Goal: Task Accomplishment & Management: Manage account settings

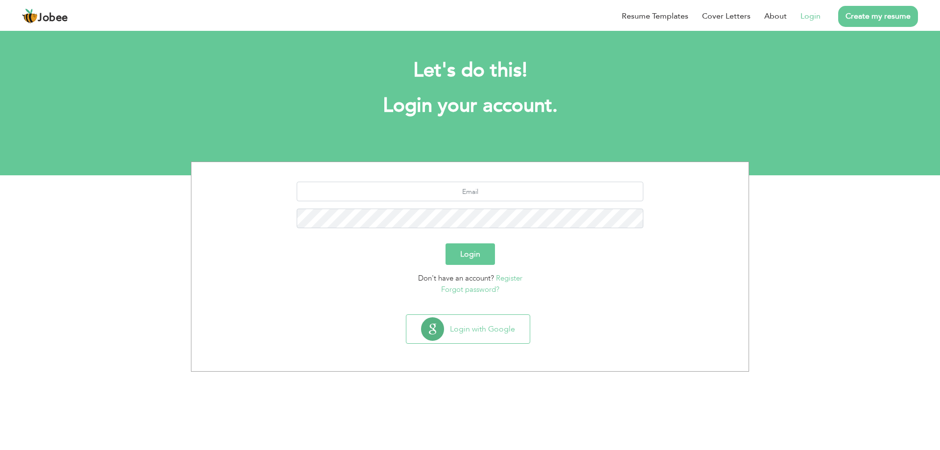
click at [812, 15] on link "Login" at bounding box center [810, 16] width 20 height 12
click at [809, 18] on link "Login" at bounding box center [810, 16] width 20 height 12
click at [816, 14] on link "Login" at bounding box center [810, 16] width 20 height 12
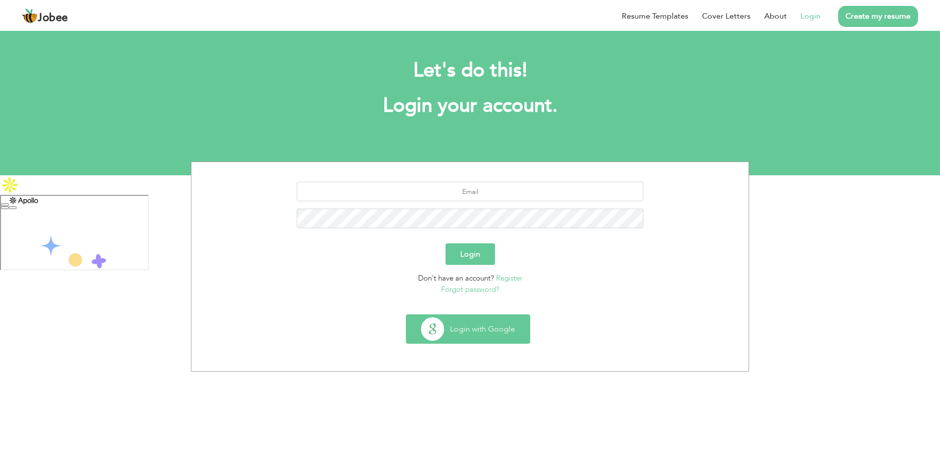
click at [470, 331] on button "Login with Google" at bounding box center [467, 329] width 123 height 28
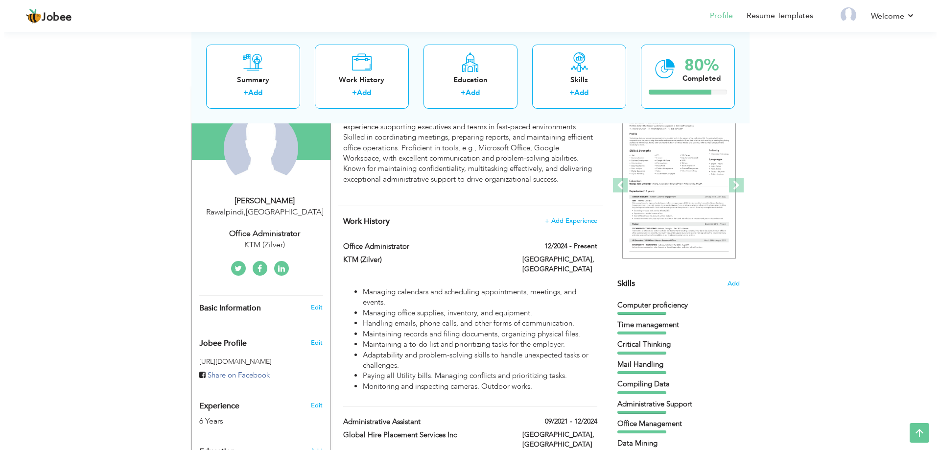
scroll to position [98, 0]
click at [310, 306] on link "Edit" at bounding box center [313, 308] width 12 height 9
type input "[DEMOGRAPHIC_DATA]"
type input "Hanzala Hassan"
type input "+92 3175372046"
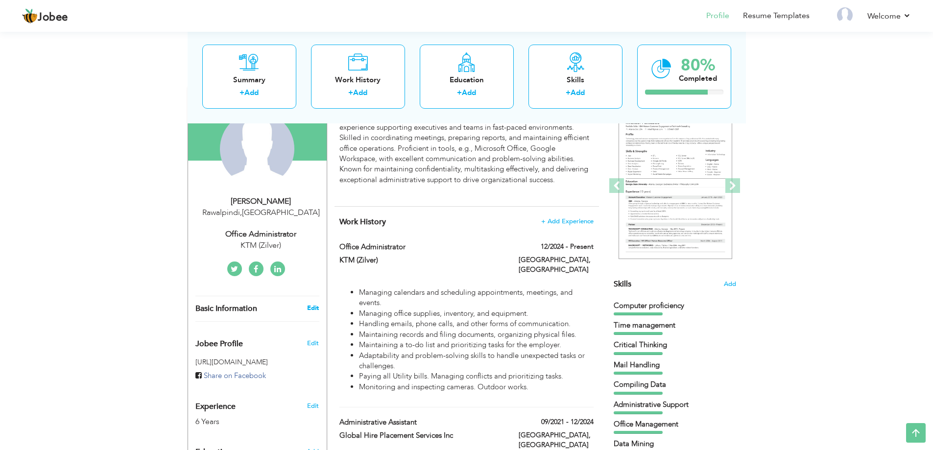
select select "number:166"
type input "Rawalpindi"
select select "number:8"
type input "KTM (Zilver)"
type input "Office Administrator"
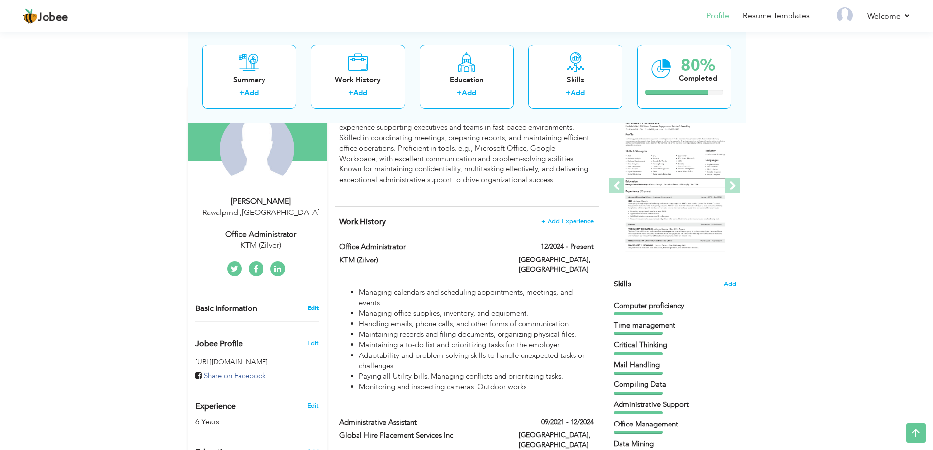
type input "[DOMAIN_NAME][URL][PERSON_NAME]"
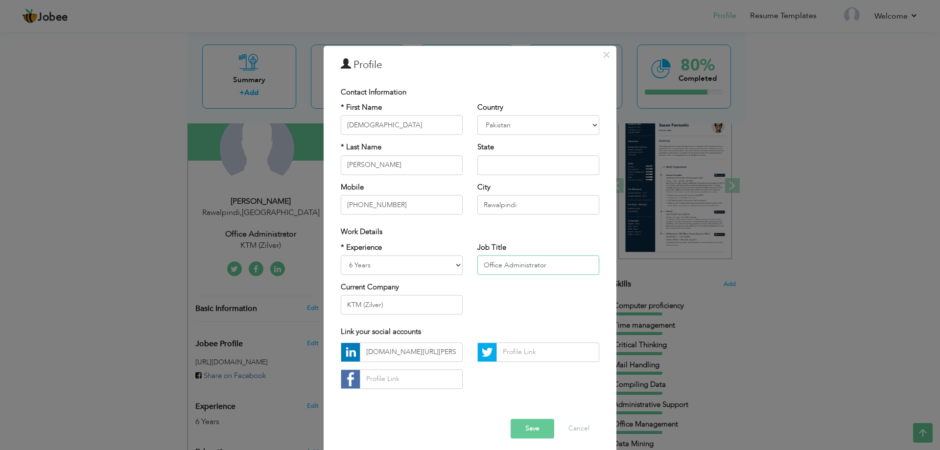
drag, startPoint x: 553, startPoint y: 264, endPoint x: 448, endPoint y: 266, distance: 104.8
click at [448, 266] on div "* Experience Entry Level Less than 1 Year 1 Year 2 Years 3 Years 4 Years 5 Year…" at bounding box center [469, 282] width 273 height 80
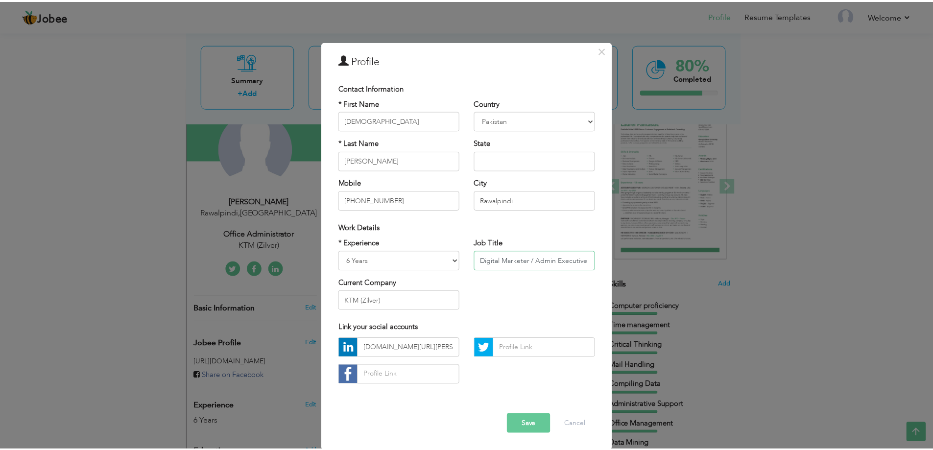
scroll to position [5, 0]
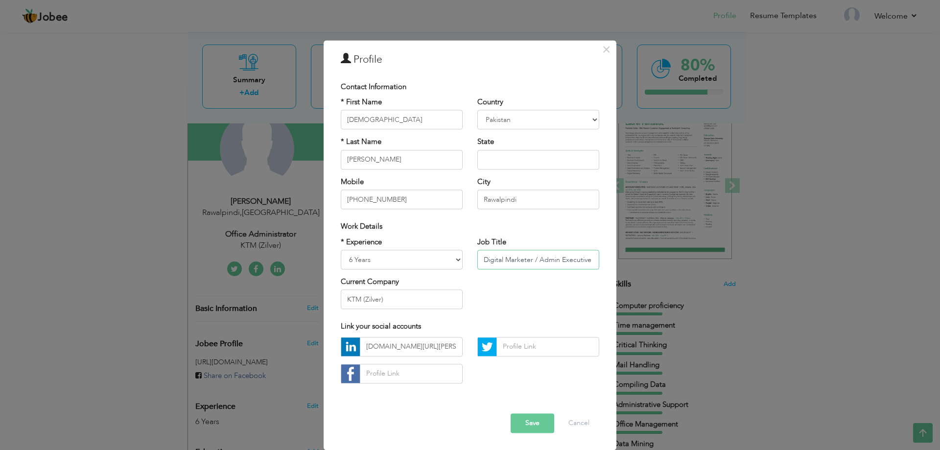
type input "Digital Marketer / Admin Executive"
drag, startPoint x: 369, startPoint y: 300, endPoint x: 275, endPoint y: 288, distance: 94.7
click at [275, 288] on div "× Profile Contact Information * First Name Muhammad * Last Name Aruba" at bounding box center [470, 225] width 940 height 450
type input "Krypton FM Group"
click at [537, 424] on button "Save" at bounding box center [533, 423] width 44 height 20
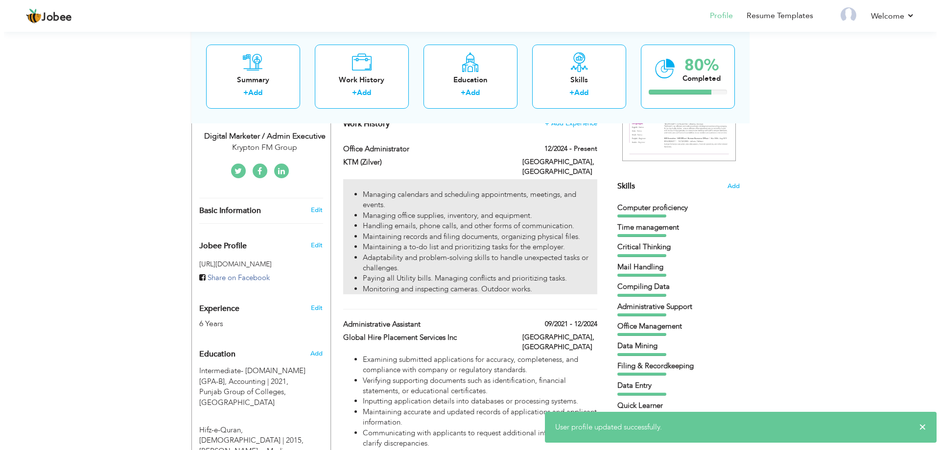
scroll to position [147, 0]
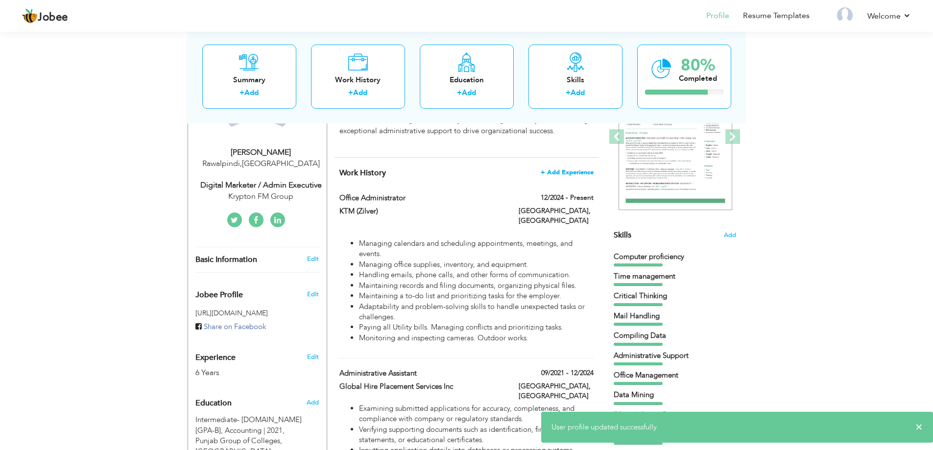
click at [578, 171] on span "+ Add Experience" at bounding box center [567, 172] width 53 height 7
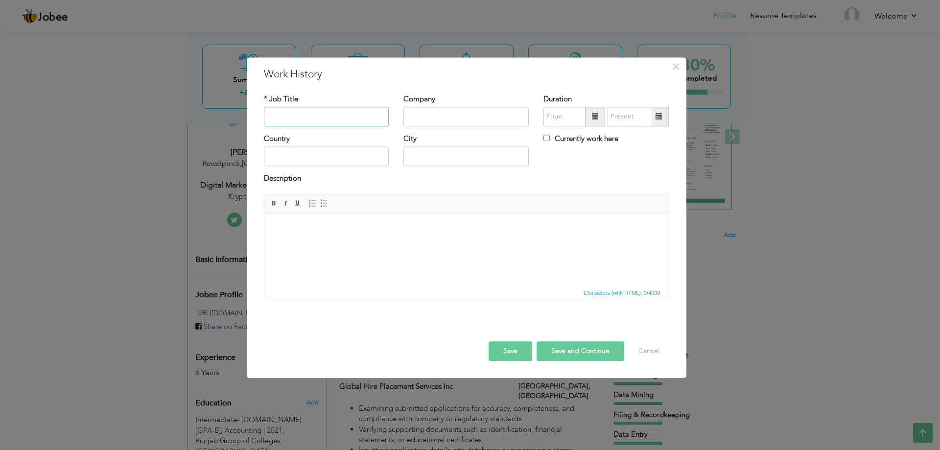
click at [312, 118] on input "text" at bounding box center [326, 117] width 125 height 20
type input "Digital Marketing Specialist"
type input "Krypton FM Group"
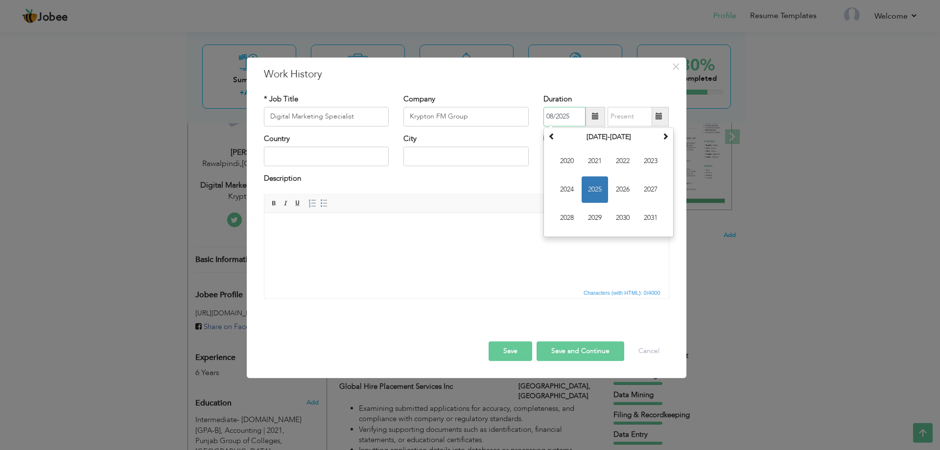
click at [566, 114] on input "08/2025" at bounding box center [564, 117] width 42 height 20
click at [594, 182] on span "2025" at bounding box center [595, 189] width 26 height 26
click at [573, 187] on span "May" at bounding box center [567, 189] width 26 height 26
type input "05/2025"
click at [559, 137] on label "Currently work here" at bounding box center [580, 139] width 75 height 10
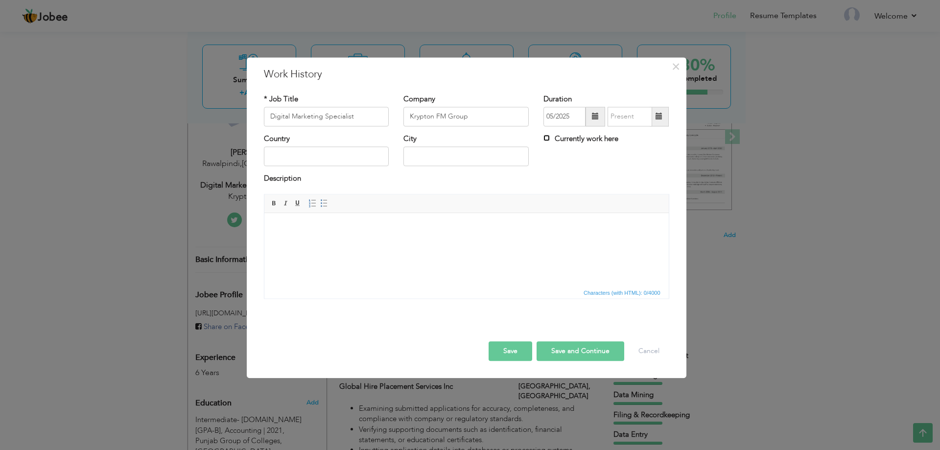
click at [550, 137] on input "Currently work here" at bounding box center [546, 138] width 6 height 6
checkbox input "true"
click at [332, 149] on input "text" at bounding box center [326, 157] width 125 height 20
type input "Pakistan"
type input "Islamabad"
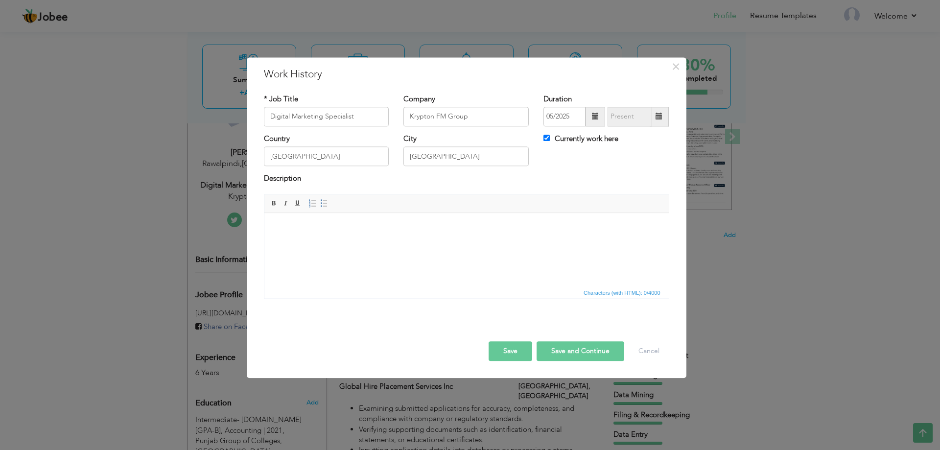
click at [291, 176] on label "Description" at bounding box center [282, 179] width 37 height 10
click at [326, 220] on html at bounding box center [466, 228] width 404 height 30
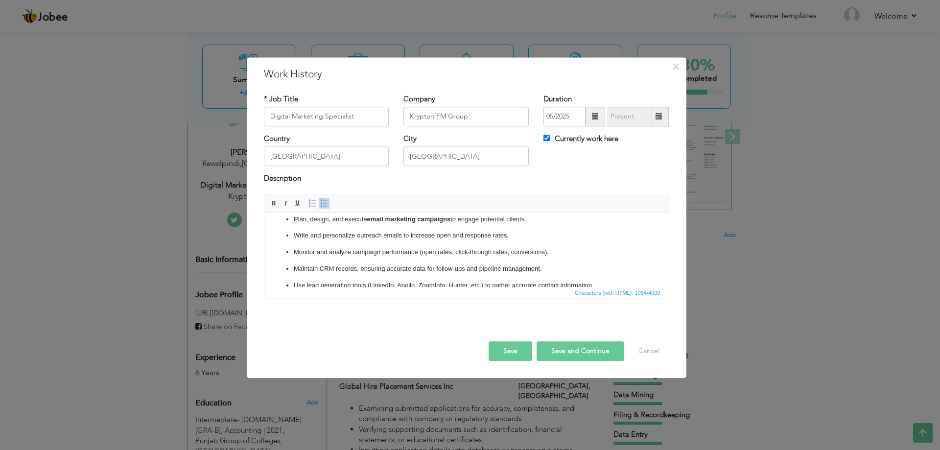
scroll to position [0, 0]
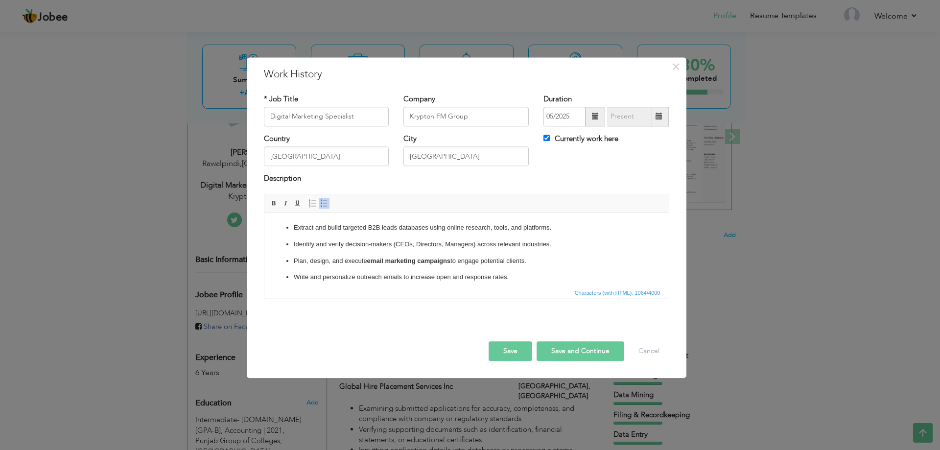
click at [284, 230] on ul "Extract and build targeted B2B leads databases using online research, tools, an…" at bounding box center [466, 302] width 385 height 159
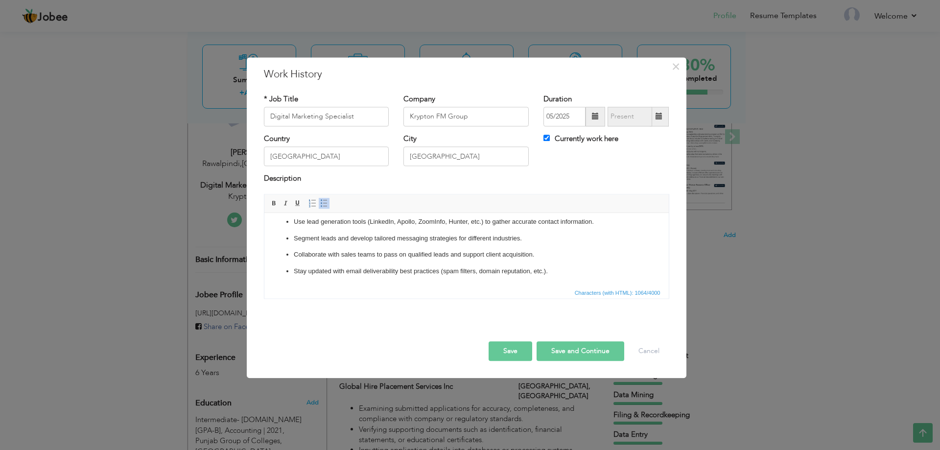
click at [444, 224] on p "Use lead generation tools (LinkedIn, Apollo, ZoomInfo, Hunter, etc.) to gather …" at bounding box center [466, 222] width 346 height 10
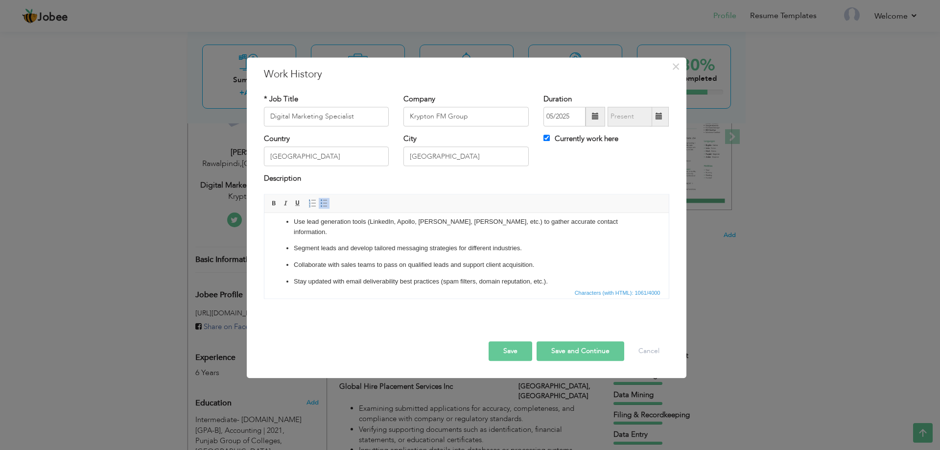
click at [523, 349] on button "Save" at bounding box center [511, 351] width 44 height 20
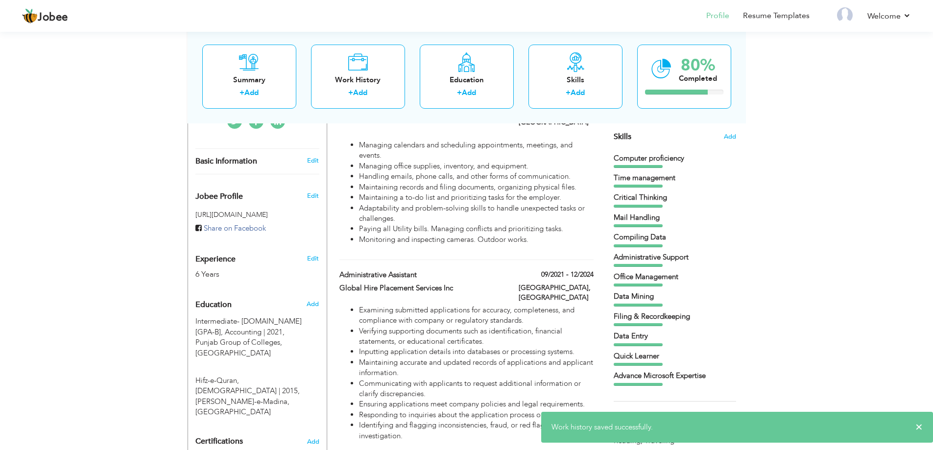
scroll to position [245, 0]
click at [725, 135] on span "Add" at bounding box center [729, 137] width 13 height 9
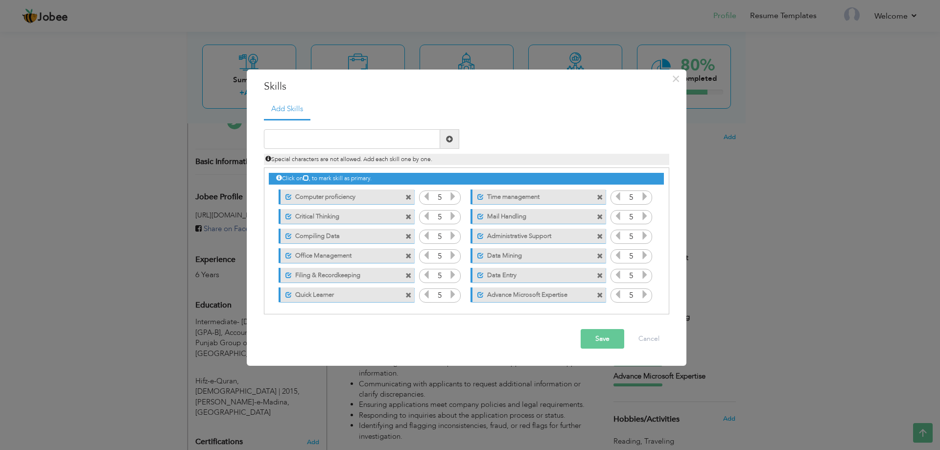
click at [405, 215] on span at bounding box center [408, 217] width 6 height 6
click at [354, 145] on input "text" at bounding box center [352, 139] width 176 height 20
click at [597, 216] on span at bounding box center [600, 217] width 6 height 6
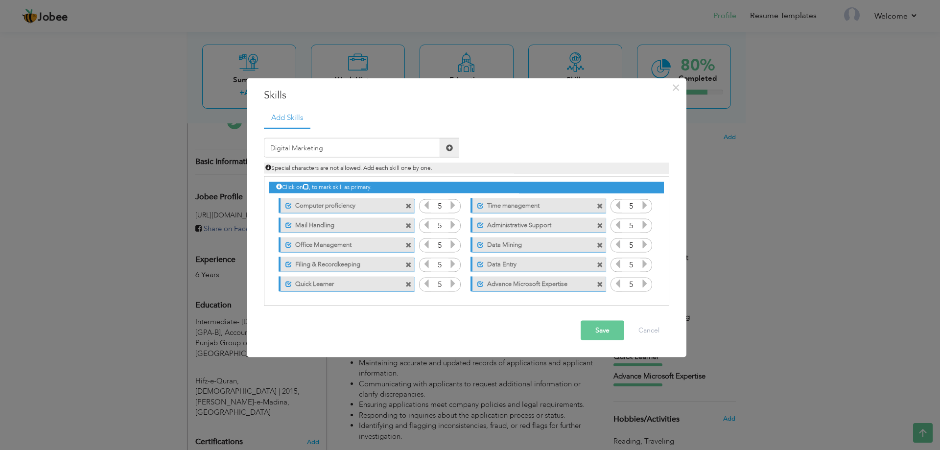
click at [602, 263] on span at bounding box center [600, 264] width 6 height 6
drag, startPoint x: 270, startPoint y: 147, endPoint x: 193, endPoint y: 140, distance: 77.2
click at [193, 140] on div "× Skills Add Skills Digital Marketing Duplicate entry 5 5 5 5 5" at bounding box center [470, 225] width 940 height 450
paste input "Lead Generation & Prospec"
type input "Lead Generation & Prospecting"
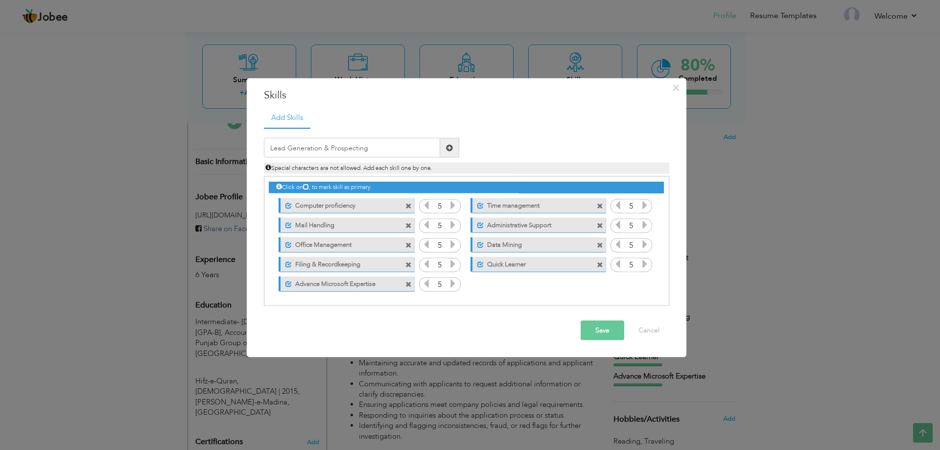
click at [449, 150] on span at bounding box center [449, 147] width 7 height 7
click at [478, 284] on span at bounding box center [478, 284] width 6 height 6
click at [363, 154] on input "text" at bounding box center [352, 148] width 176 height 20
paste input "Email Marketing Campaigns"
type input "Email Marketing Campaigns"
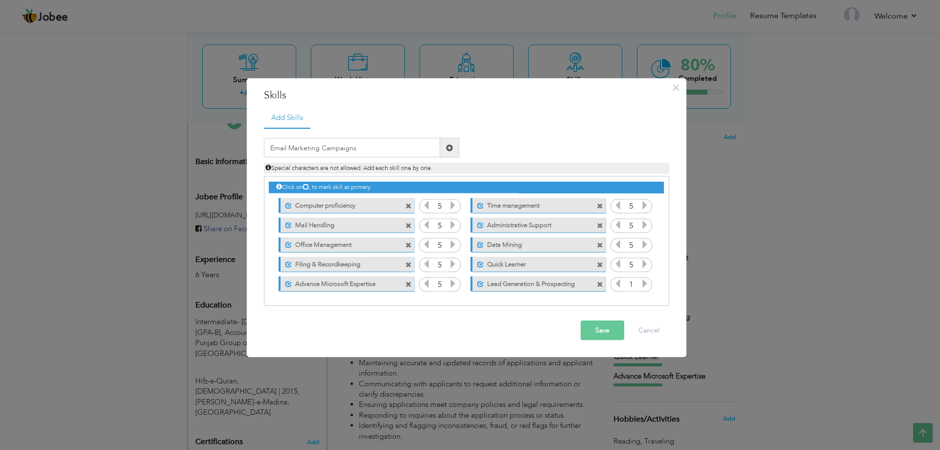
click at [600, 328] on button "Save" at bounding box center [603, 331] width 44 height 20
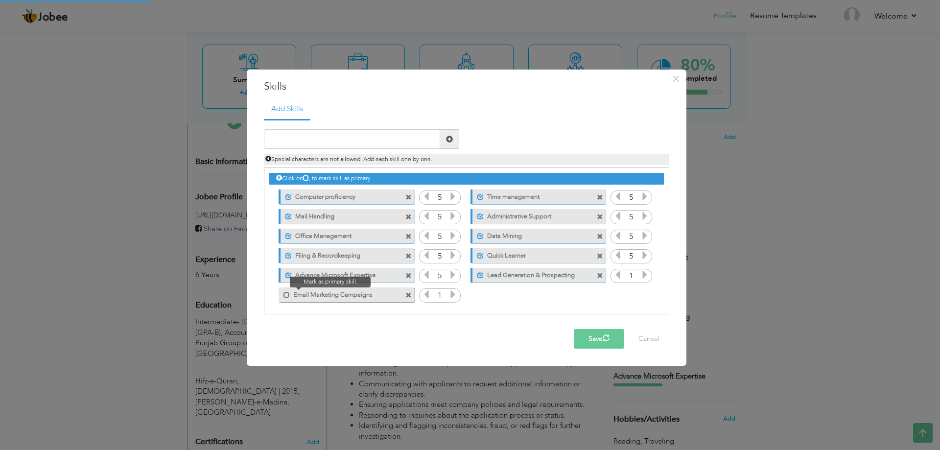
click at [282, 294] on span at bounding box center [284, 292] width 11 height 10
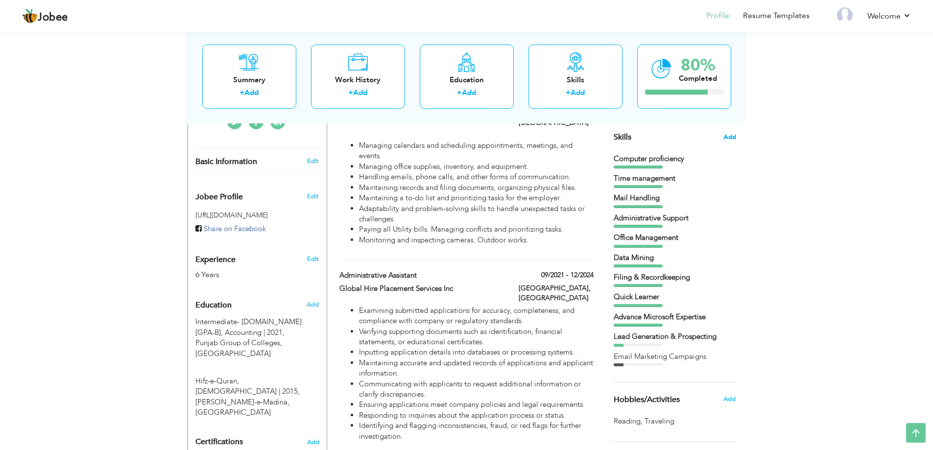
click at [724, 133] on span "Add" at bounding box center [729, 137] width 13 height 9
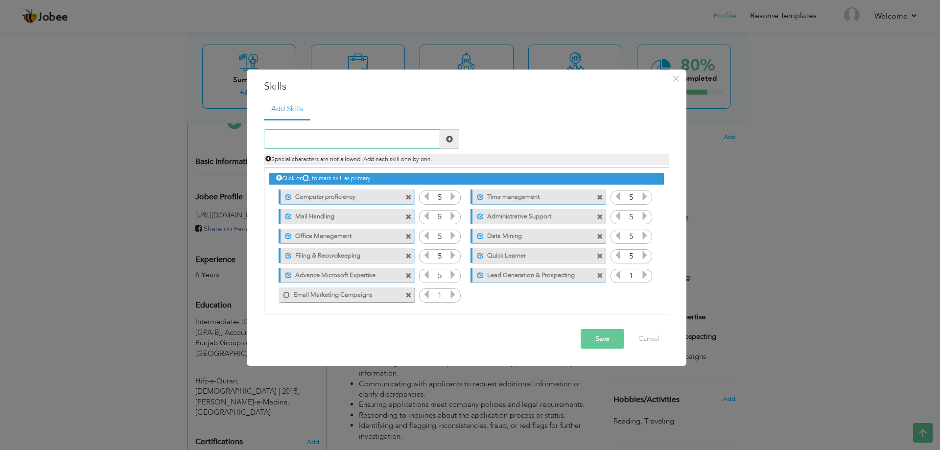
paste input "Time Management & Organization"
type input "Time Management & Organization"
click at [607, 343] on button "Save" at bounding box center [603, 339] width 44 height 20
click at [450, 290] on icon at bounding box center [452, 294] width 9 height 9
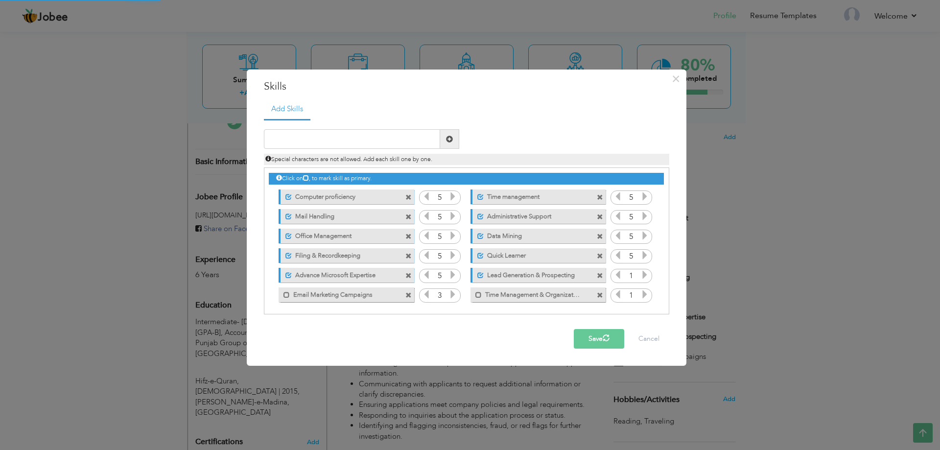
click at [450, 290] on icon at bounding box center [452, 294] width 9 height 9
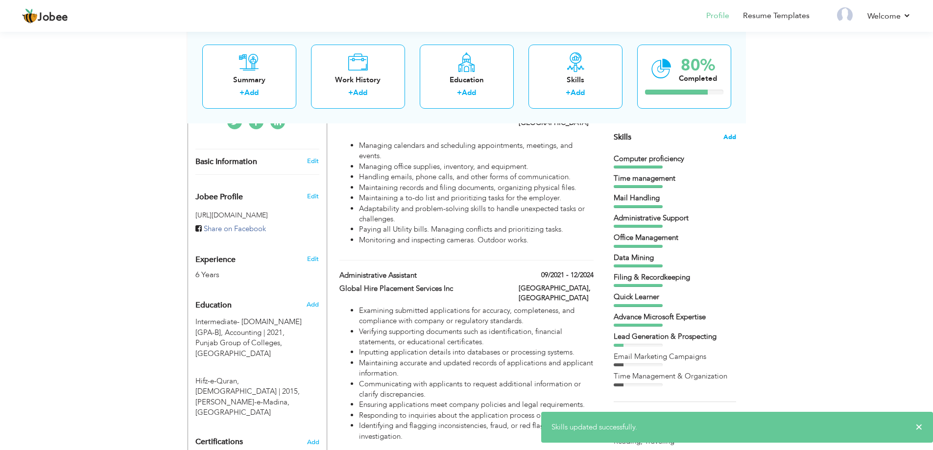
click at [728, 135] on span "Add" at bounding box center [729, 137] width 13 height 9
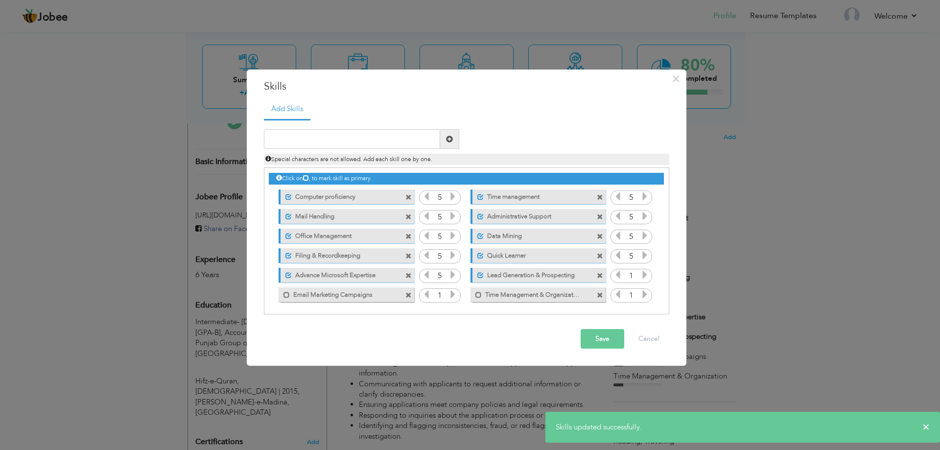
click at [642, 293] on icon at bounding box center [644, 294] width 9 height 9
click at [644, 293] on icon at bounding box center [644, 294] width 9 height 9
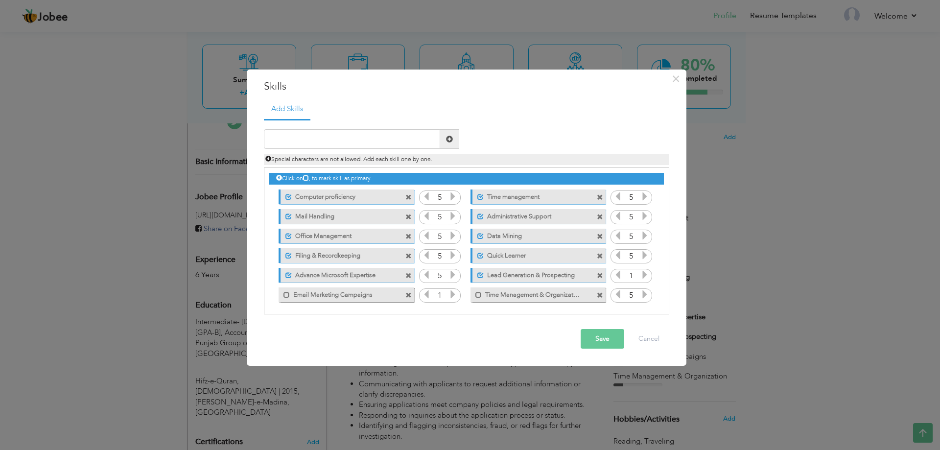
click at [642, 274] on icon at bounding box center [644, 274] width 9 height 9
click at [286, 293] on span at bounding box center [286, 295] width 6 height 6
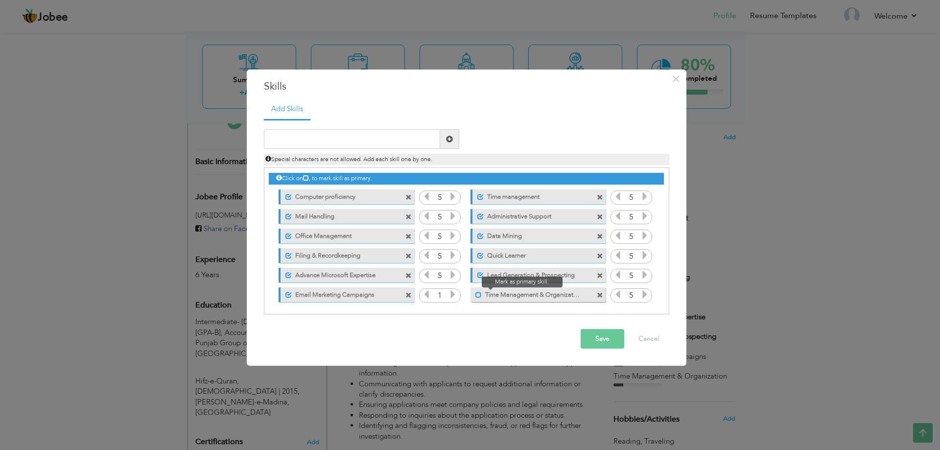
click at [479, 296] on span at bounding box center [478, 295] width 6 height 6
click at [451, 293] on icon at bounding box center [452, 294] width 9 height 9
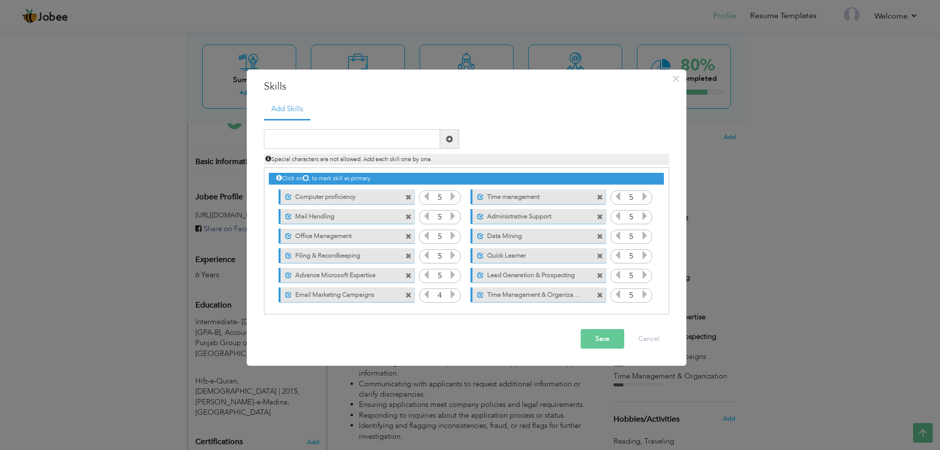
click at [451, 293] on icon at bounding box center [452, 294] width 9 height 9
click at [599, 234] on span at bounding box center [600, 237] width 6 height 6
click at [365, 138] on input "text" at bounding box center [352, 139] width 176 height 20
paste input "Market Research & Data Mining"
type input "Market Research & Data Mining"
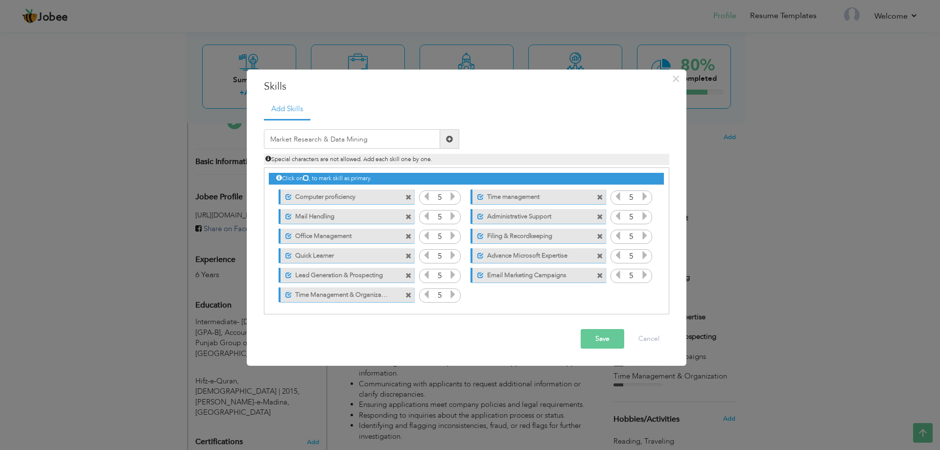
click at [601, 337] on button "Save" at bounding box center [603, 339] width 44 height 20
click at [476, 294] on span at bounding box center [478, 295] width 6 height 6
click at [643, 295] on icon at bounding box center [644, 294] width 9 height 9
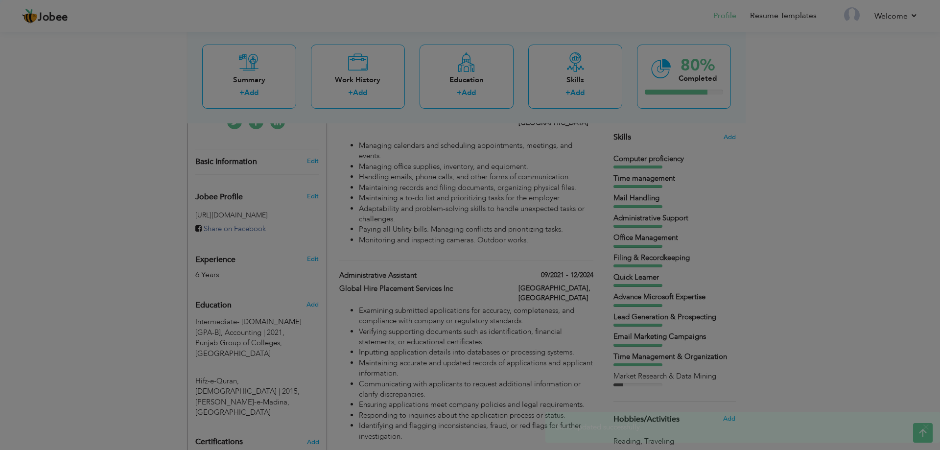
click at [643, 295] on icon at bounding box center [644, 294] width 9 height 9
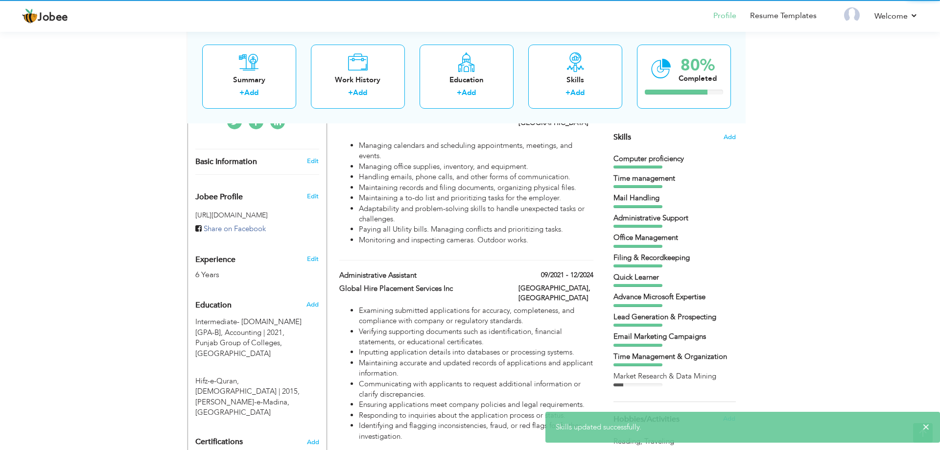
click at [643, 295] on div at bounding box center [470, 225] width 940 height 450
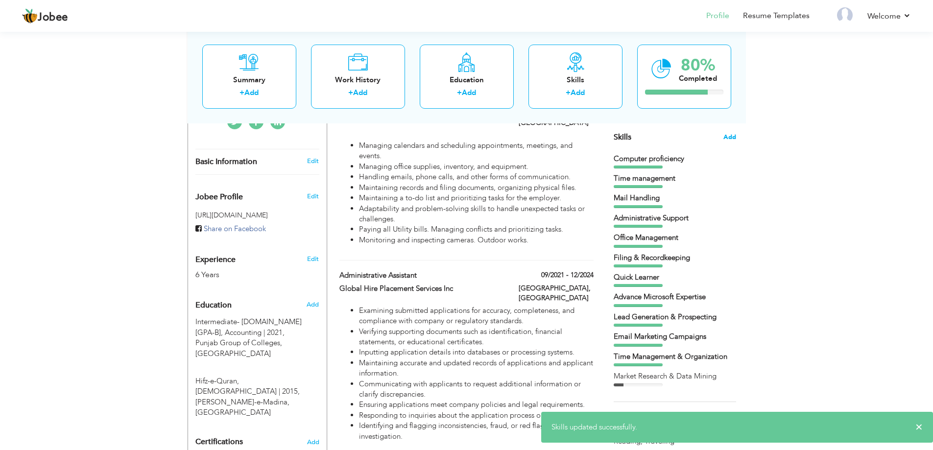
click at [728, 134] on span "Add" at bounding box center [729, 137] width 13 height 9
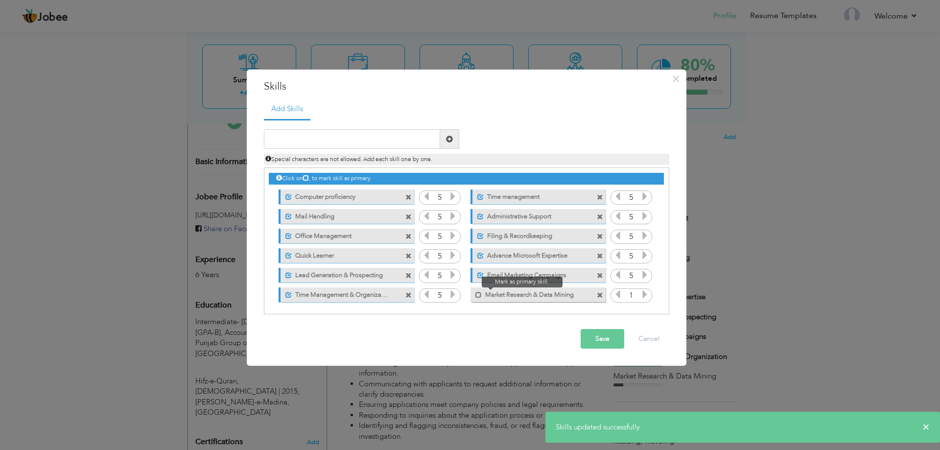
click at [473, 293] on span at bounding box center [476, 292] width 11 height 10
click at [640, 294] on icon at bounding box center [644, 294] width 9 height 9
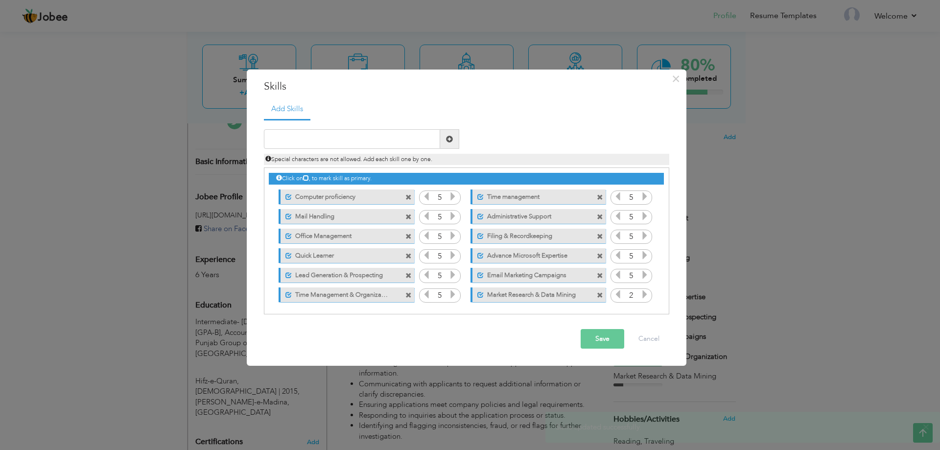
click at [640, 294] on icon at bounding box center [644, 294] width 9 height 9
click at [603, 338] on button "Save" at bounding box center [603, 339] width 44 height 20
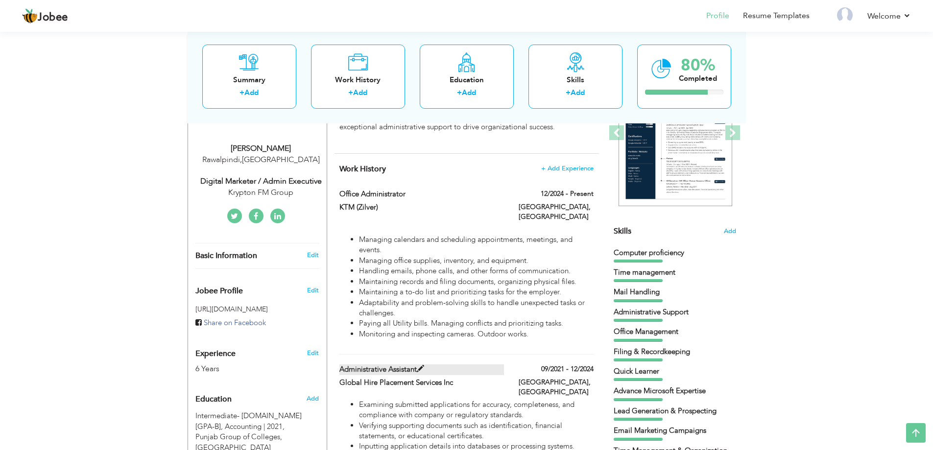
scroll to position [147, 0]
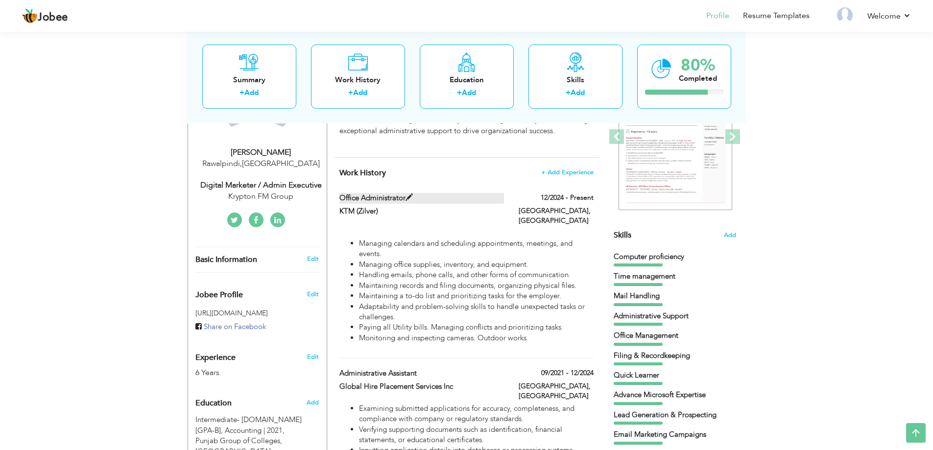
click at [409, 195] on span at bounding box center [408, 197] width 7 height 7
type input "Office Administrator"
type input "KTM (Zilver)"
type input "12/2024"
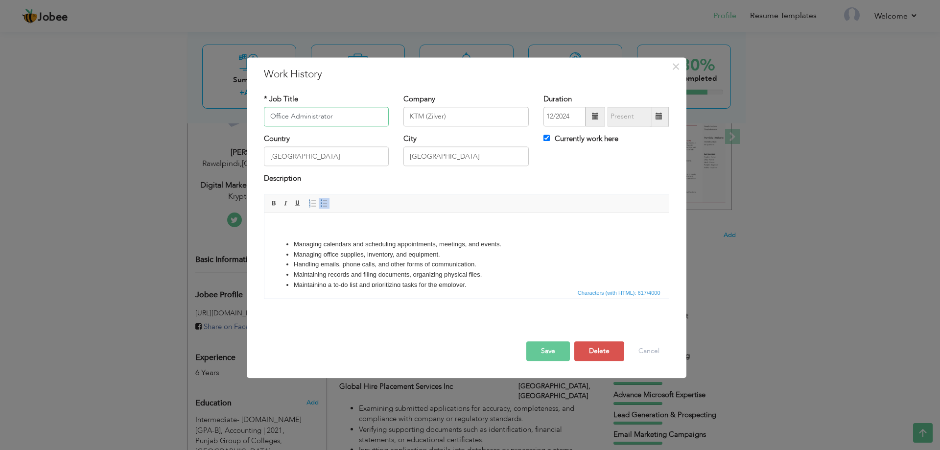
drag, startPoint x: 342, startPoint y: 116, endPoint x: 193, endPoint y: 118, distance: 148.8
click at [193, 118] on div "× Work History * Job Title Office Administrator Company KTM (Zilver) City" at bounding box center [470, 225] width 940 height 450
type input "PA to CEO"
click at [553, 348] on button "Save" at bounding box center [548, 351] width 44 height 20
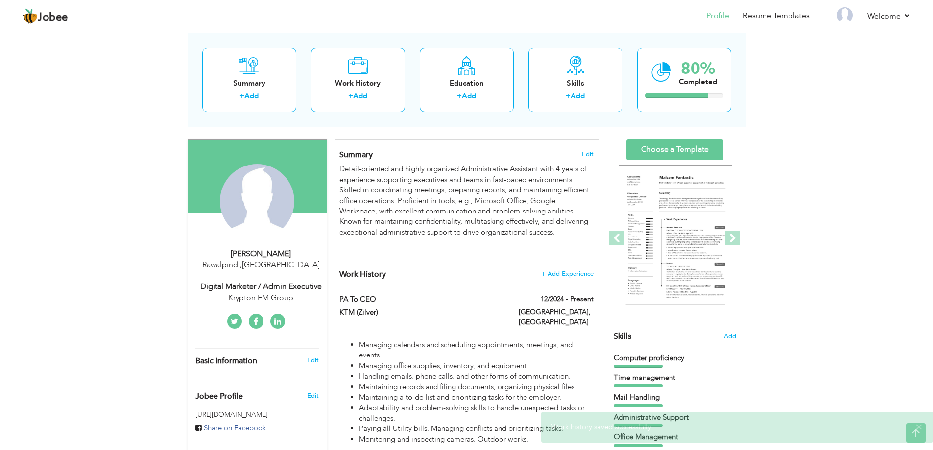
scroll to position [0, 0]
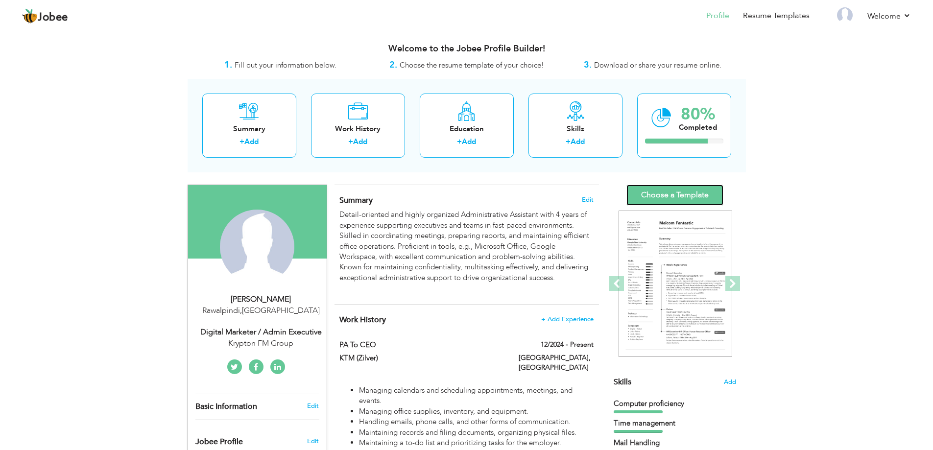
click at [659, 193] on link "Choose a Template" at bounding box center [674, 195] width 97 height 21
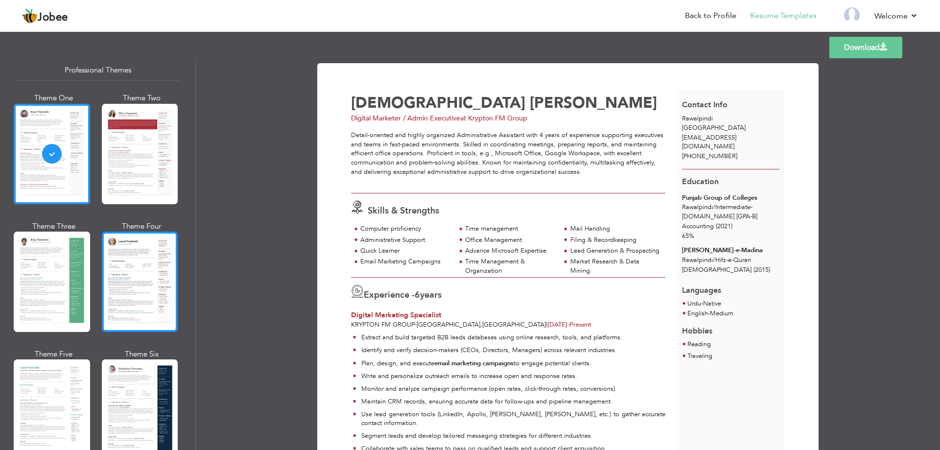
click at [134, 248] on div at bounding box center [140, 282] width 76 height 100
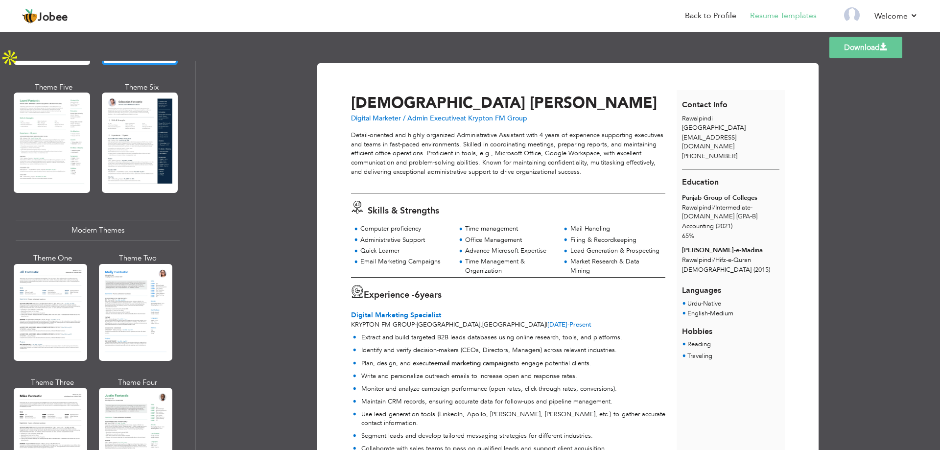
scroll to position [294, 0]
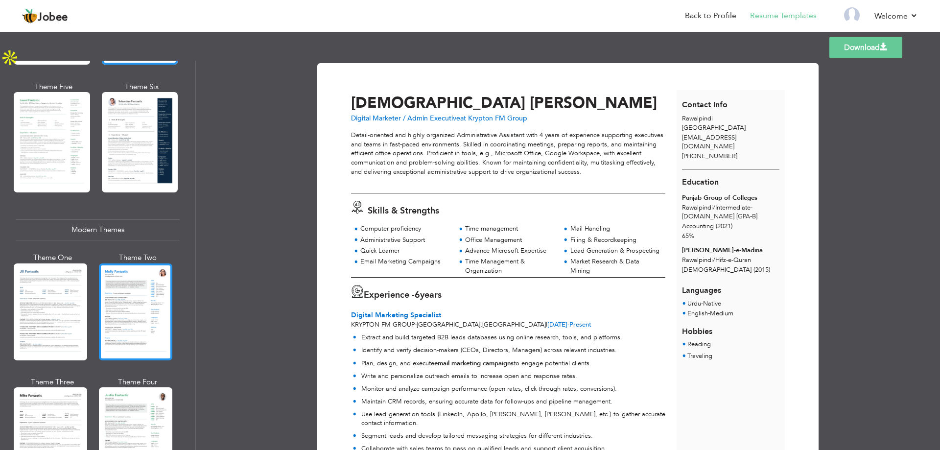
click at [126, 281] on div at bounding box center [135, 311] width 73 height 97
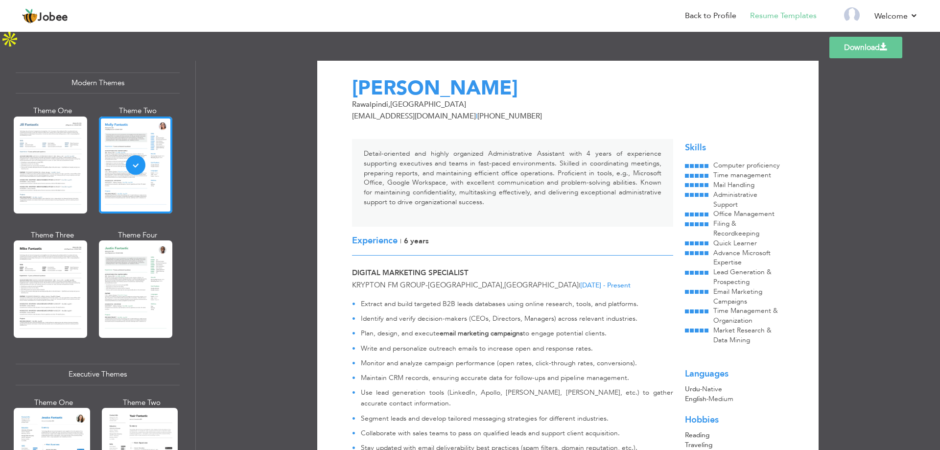
scroll to position [0, 0]
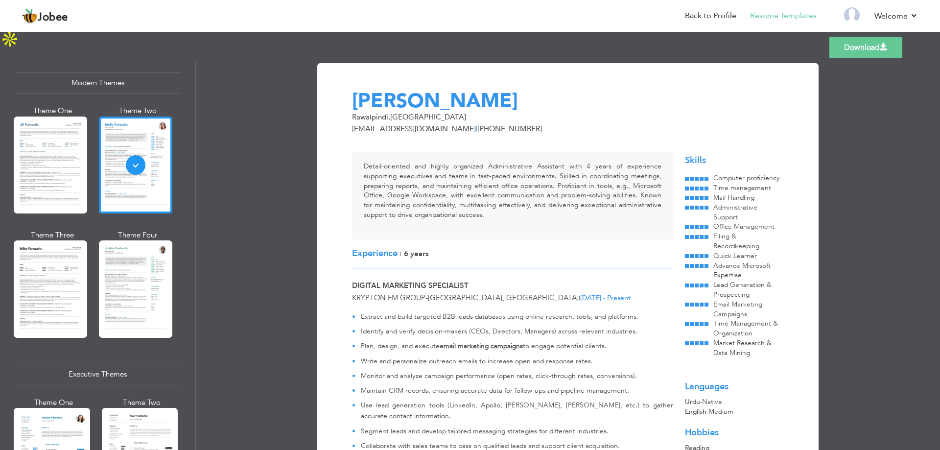
click at [866, 50] on link "Download" at bounding box center [865, 48] width 73 height 22
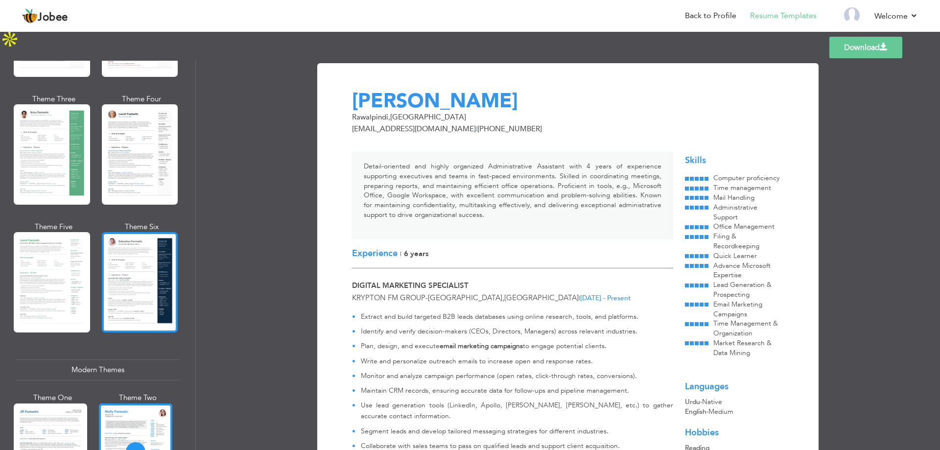
scroll to position [98, 0]
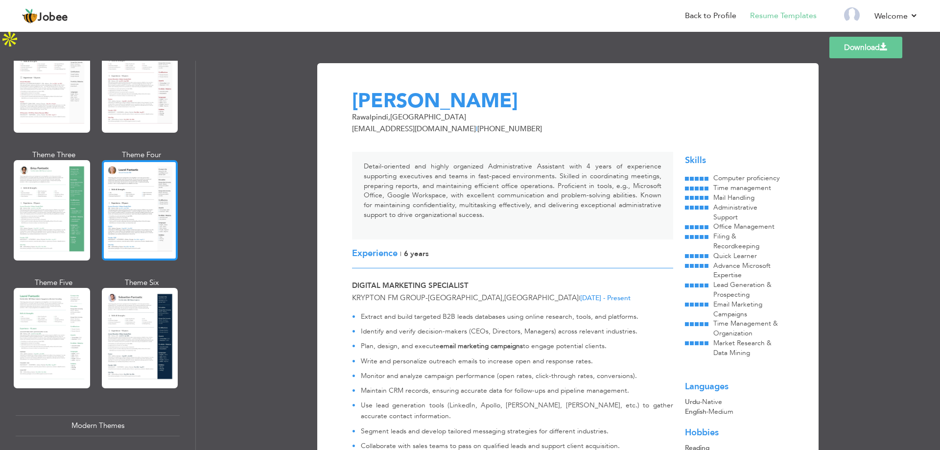
click at [129, 204] on div at bounding box center [140, 210] width 76 height 100
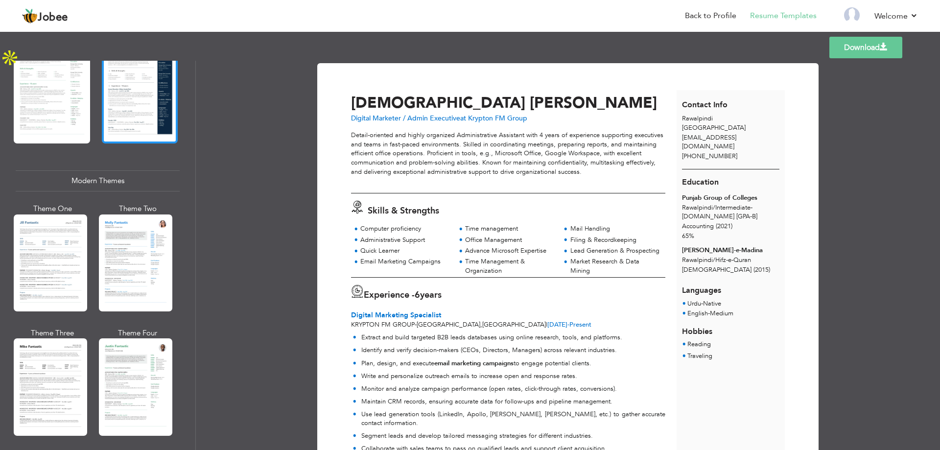
scroll to position [392, 0]
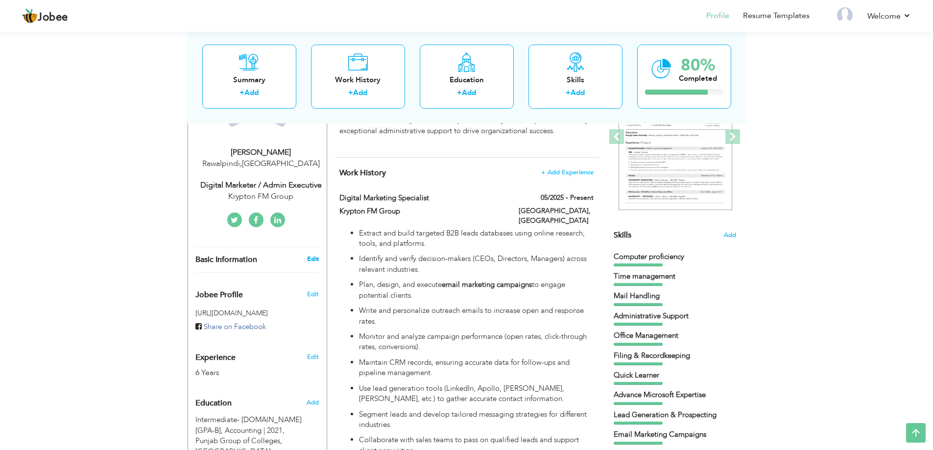
click at [312, 261] on link "Edit" at bounding box center [313, 259] width 12 height 9
select select "number:166"
select select "number:8"
type input "Krypton FM Group"
type input "Digital Marketer / Admin Executive"
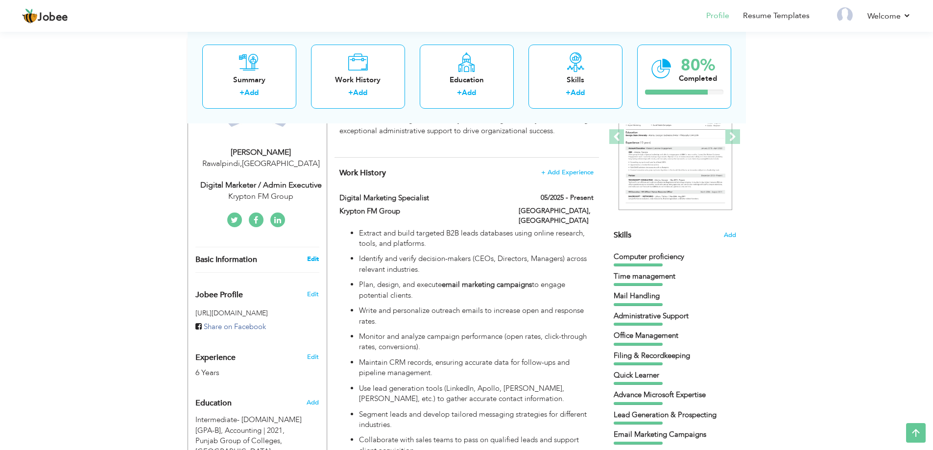
type input "linkedin.com/in/muhammad-hanzala-hassan-4358561b3"
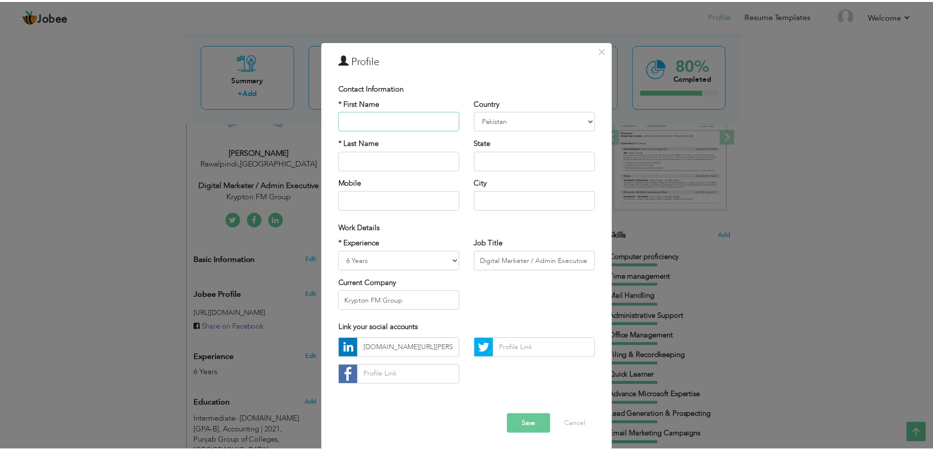
scroll to position [5, 0]
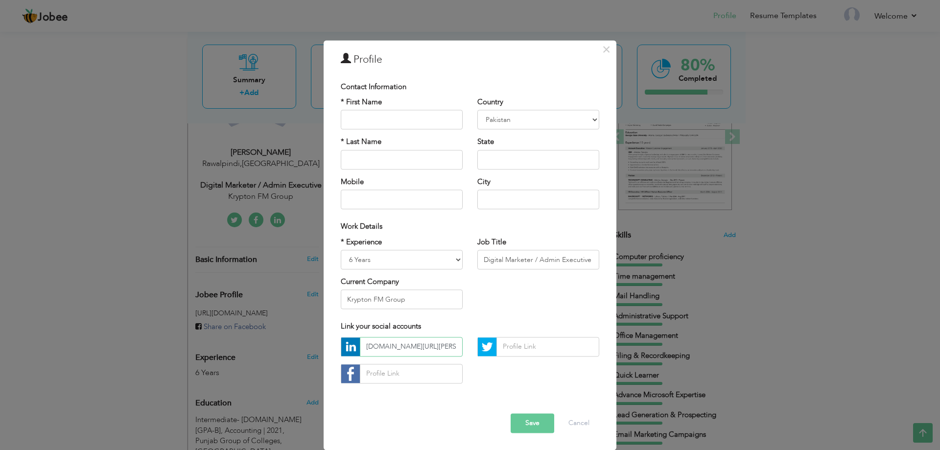
click at [397, 345] on input "linkedin.com/in/muhammad-hanzala-hassan-4358561b3" at bounding box center [411, 347] width 103 height 20
click at [422, 348] on input "linkedin.com/in/muhammad-hanzala-hassan-4358561b3" at bounding box center [411, 347] width 103 height 20
click at [422, 349] on input "linkedin.com/in/muhammad-hanzala-hassan-4358561b3" at bounding box center [411, 347] width 103 height 20
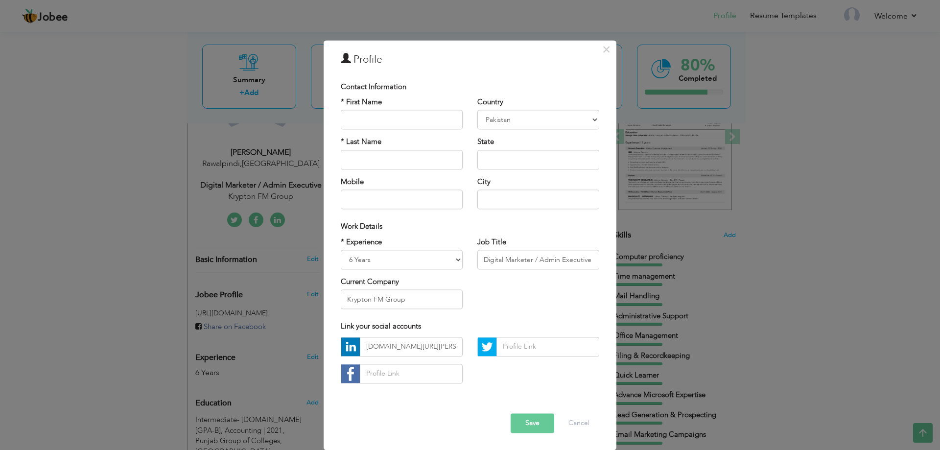
click at [531, 425] on button "Save" at bounding box center [533, 423] width 44 height 20
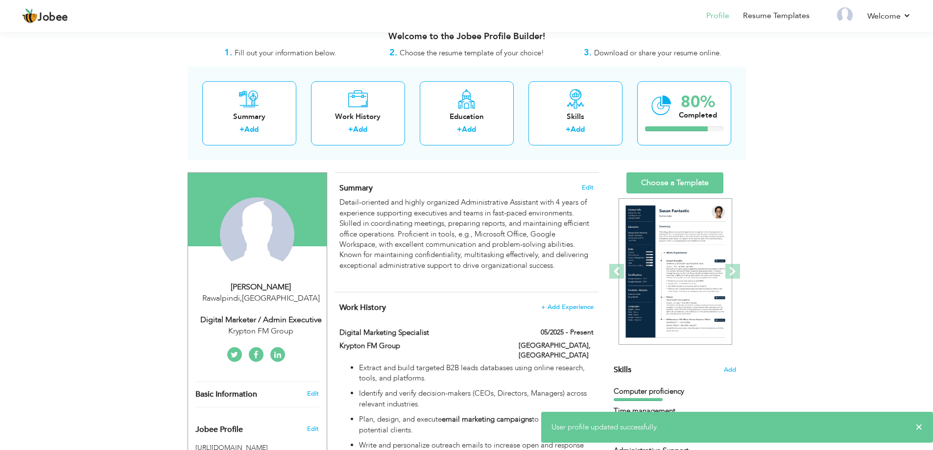
scroll to position [0, 0]
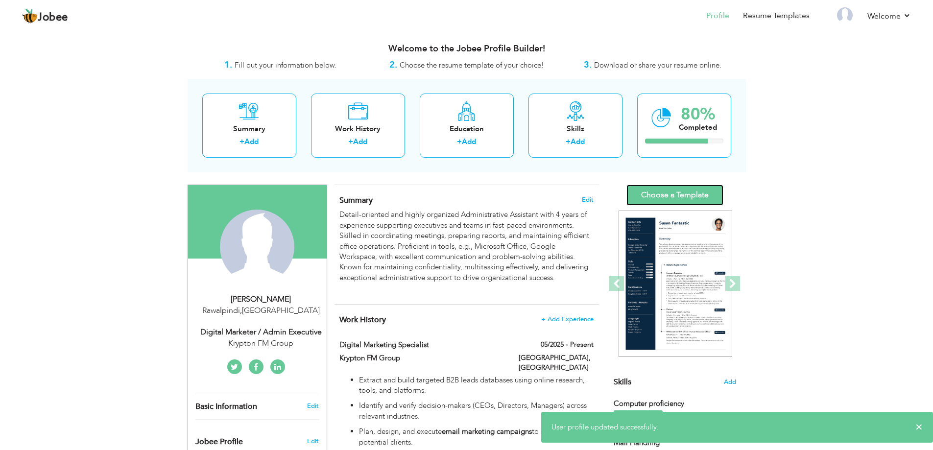
click at [659, 191] on link "Choose a Template" at bounding box center [674, 195] width 97 height 21
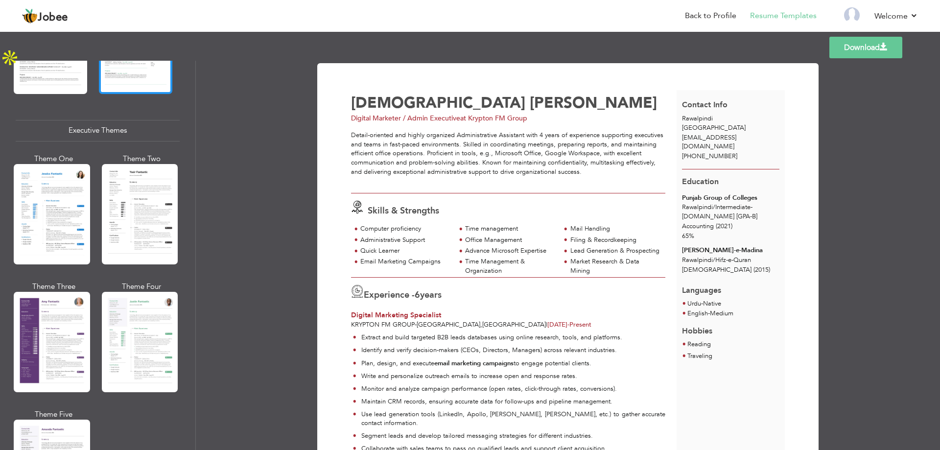
scroll to position [685, 0]
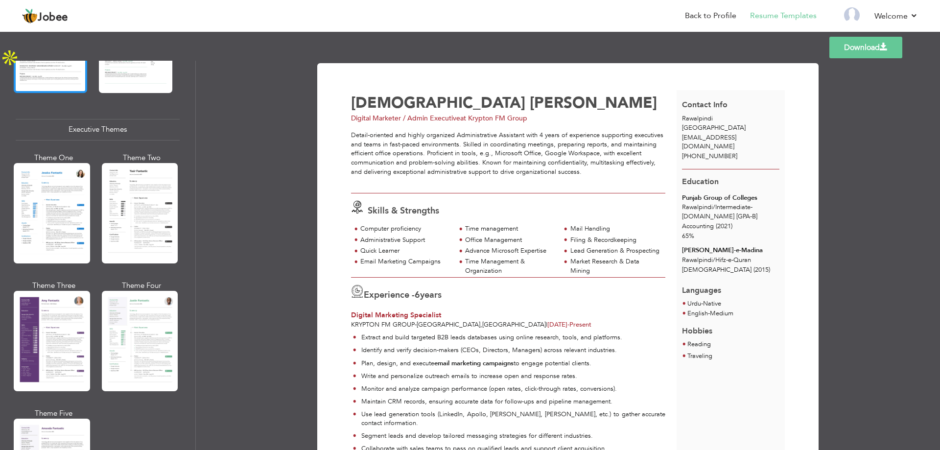
click at [66, 77] on div at bounding box center [50, 44] width 73 height 97
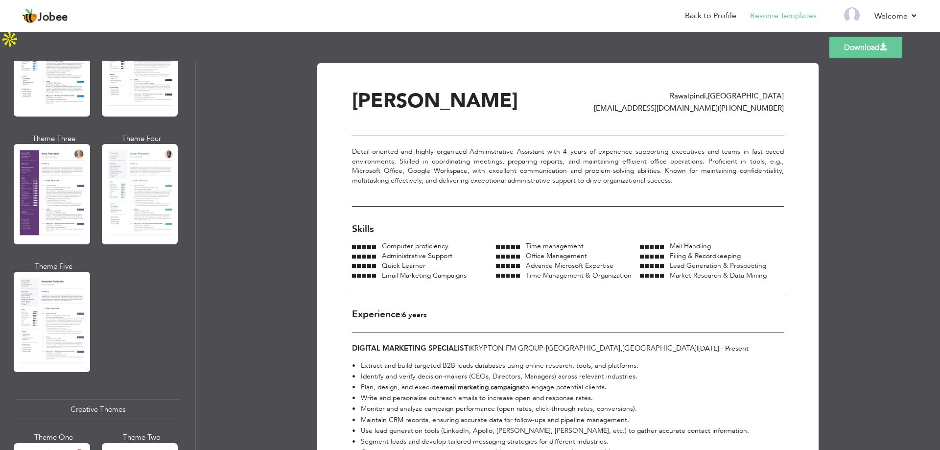
scroll to position [930, 0]
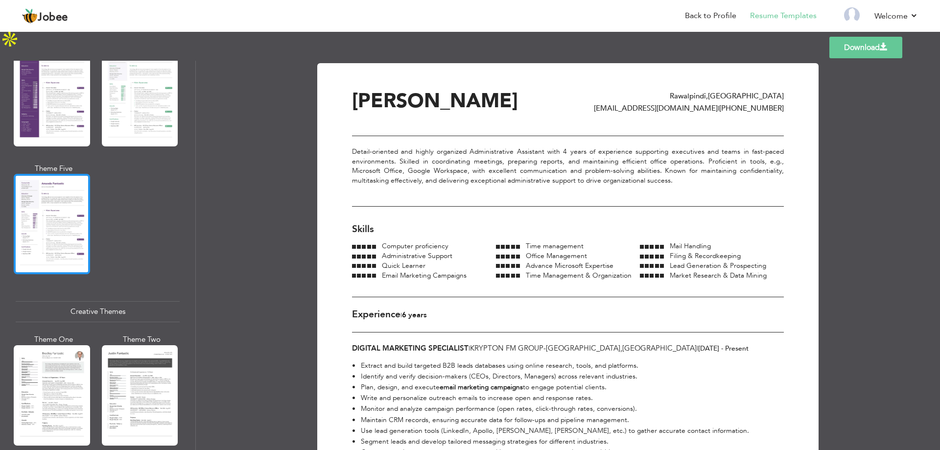
click at [55, 188] on div at bounding box center [52, 224] width 76 height 100
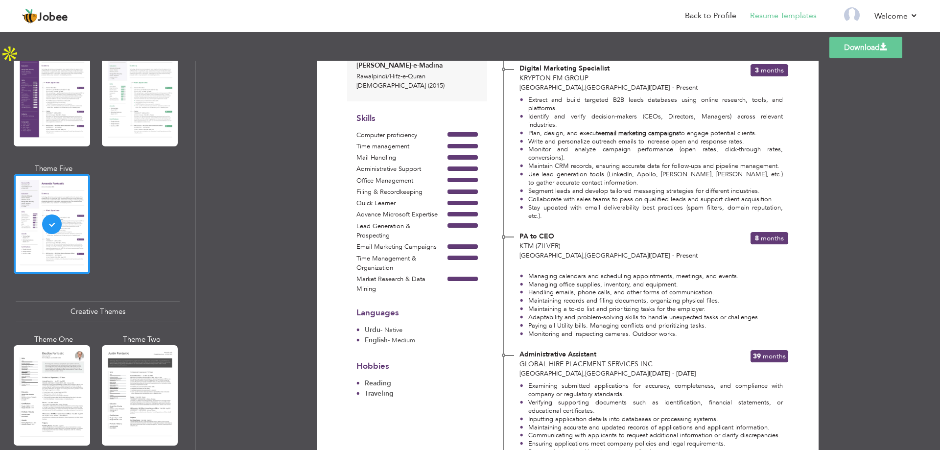
scroll to position [0, 0]
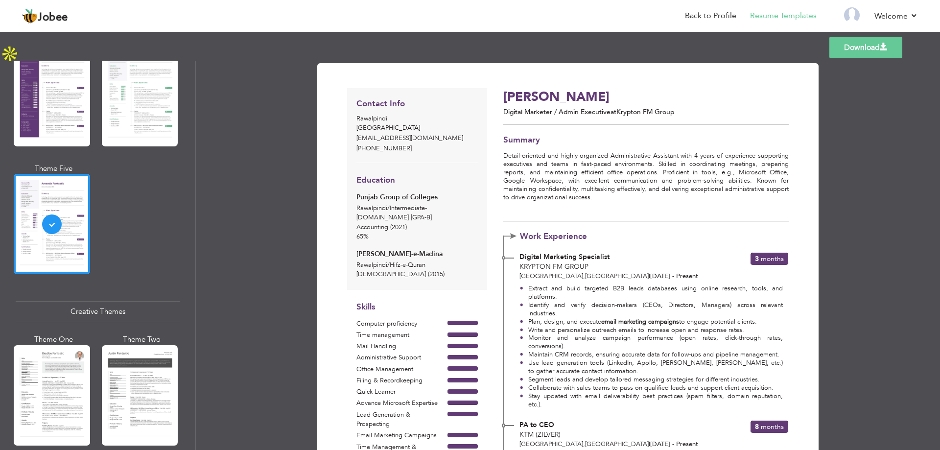
click at [871, 52] on link "Download" at bounding box center [865, 48] width 73 height 22
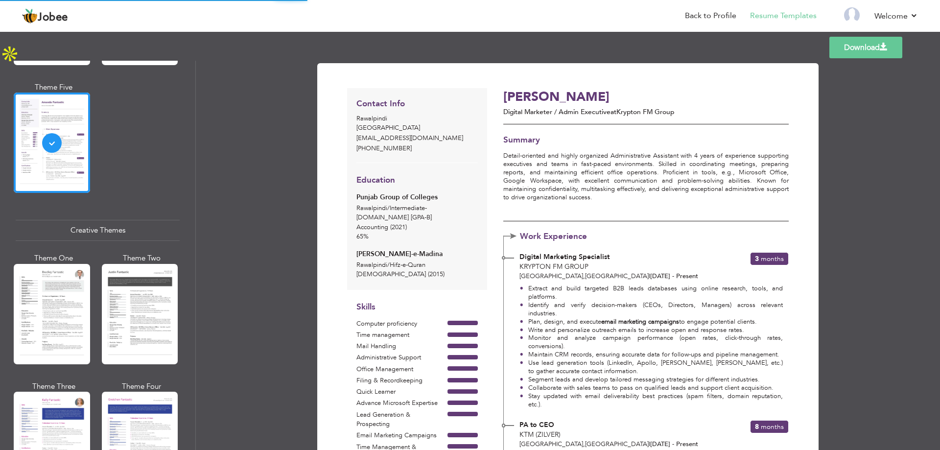
scroll to position [1028, 0]
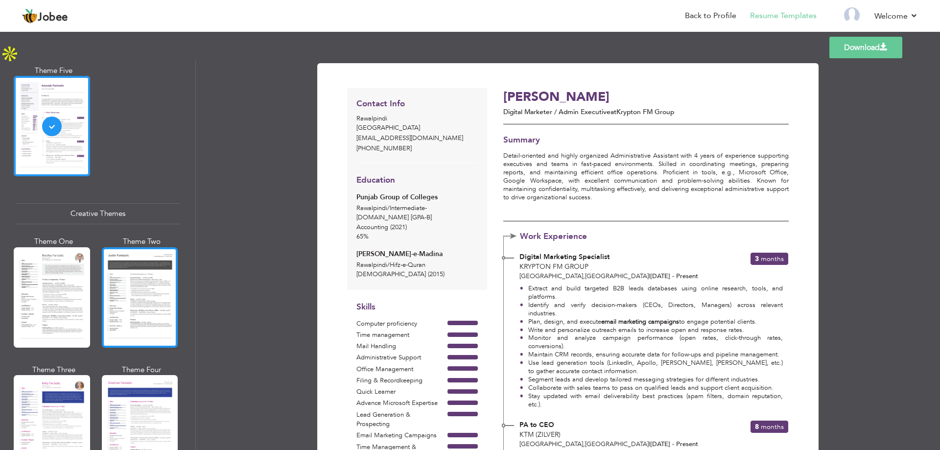
click at [152, 271] on div at bounding box center [140, 297] width 76 height 100
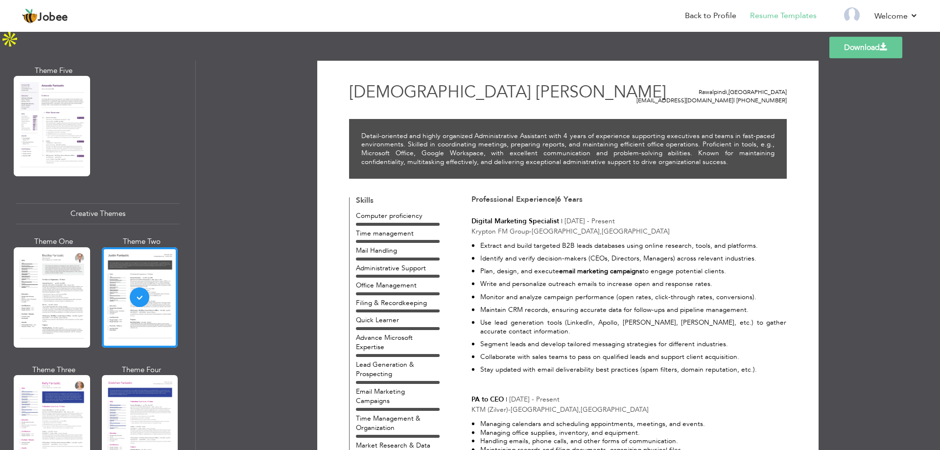
scroll to position [0, 0]
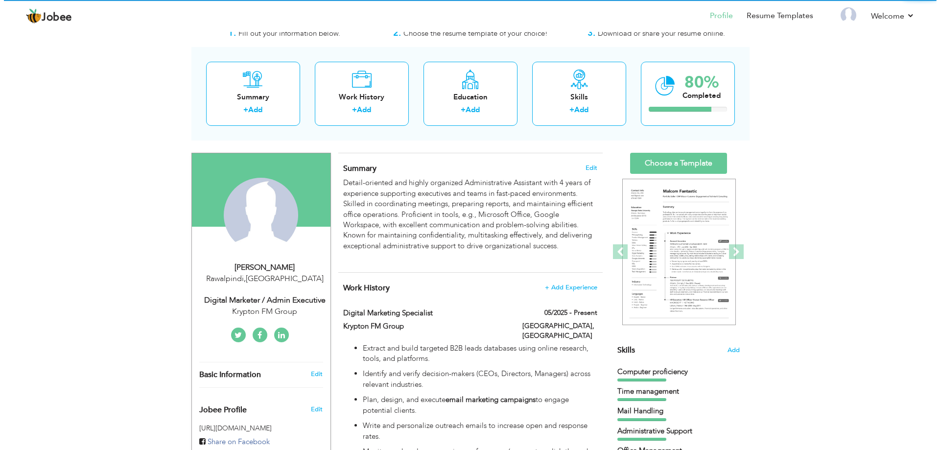
scroll to position [49, 0]
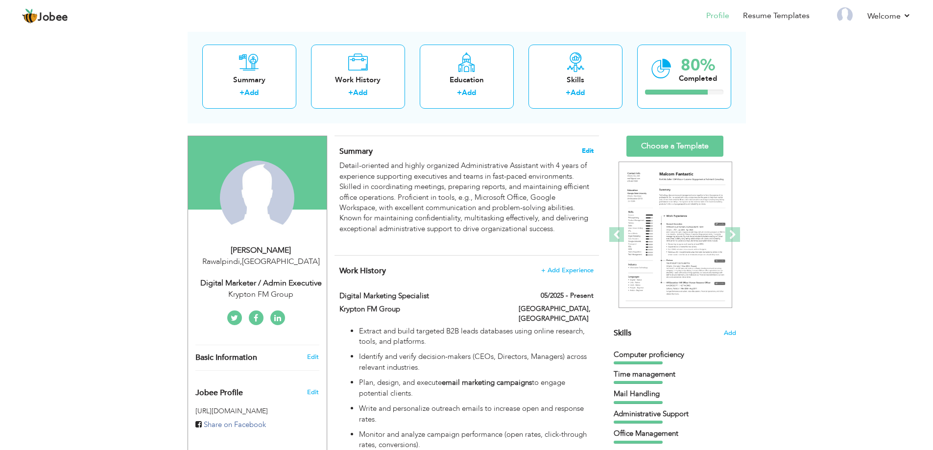
click at [590, 151] on span "Edit" at bounding box center [588, 150] width 12 height 7
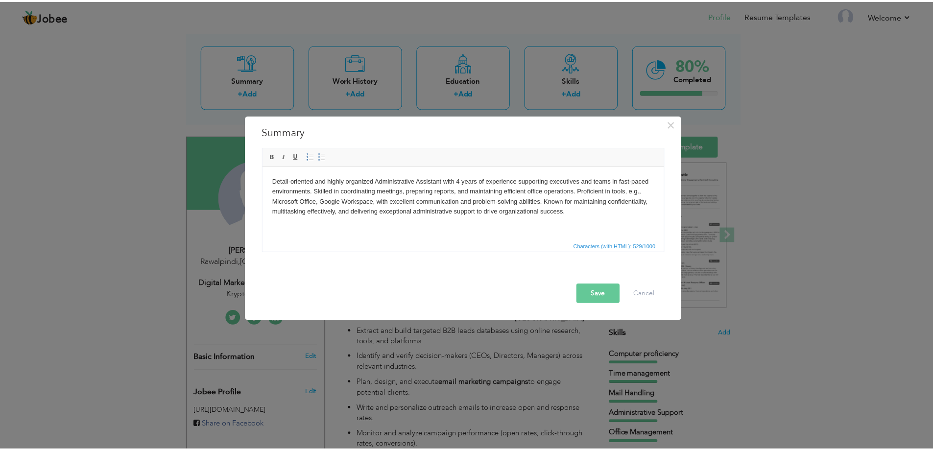
scroll to position [0, 0]
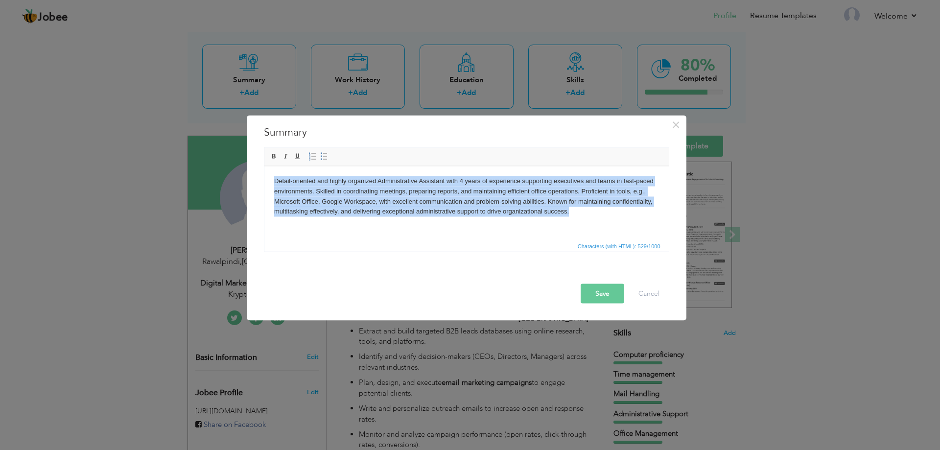
drag, startPoint x: 579, startPoint y: 212, endPoint x: 246, endPoint y: 167, distance: 335.3
click at [264, 167] on html "Detail-oriented and highly organized Administrative Assistant with 4 years of e…" at bounding box center [466, 201] width 404 height 71
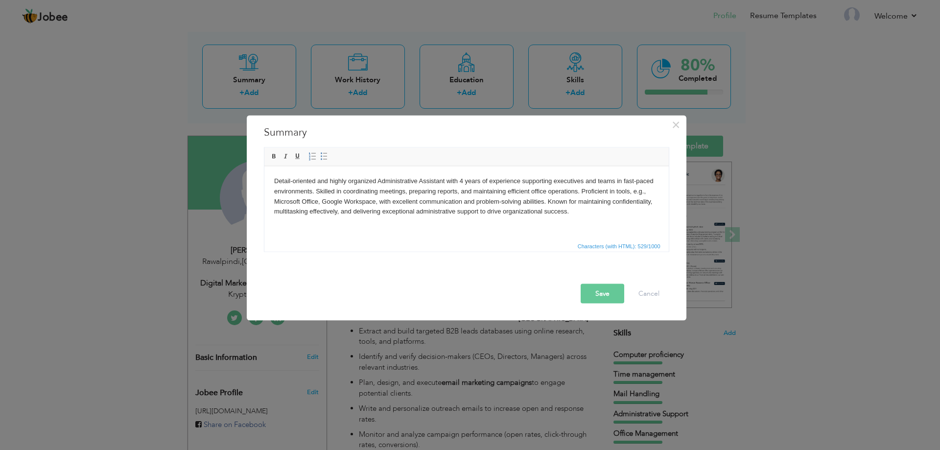
click at [496, 218] on body "Detail-oriented and highly organized Administrative Assistant with 4 years of e…" at bounding box center [466, 201] width 385 height 51
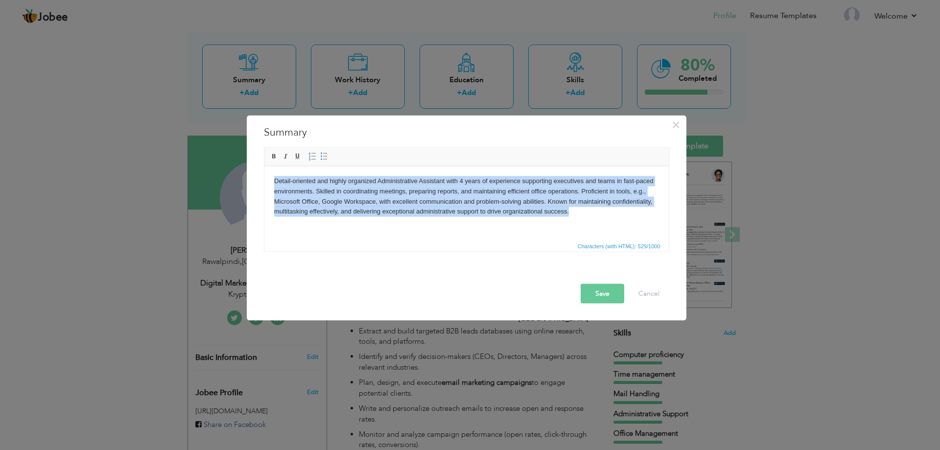
drag, startPoint x: 578, startPoint y: 212, endPoint x: 264, endPoint y: 174, distance: 316.1
click at [264, 174] on html "Detail-oriented and highly organized Administrative Assistant with 4 years of e…" at bounding box center [466, 201] width 404 height 71
click at [324, 197] on body "Detail-oriented and highly organized Administrative Assistant with 4 years of e…" at bounding box center [466, 201] width 385 height 51
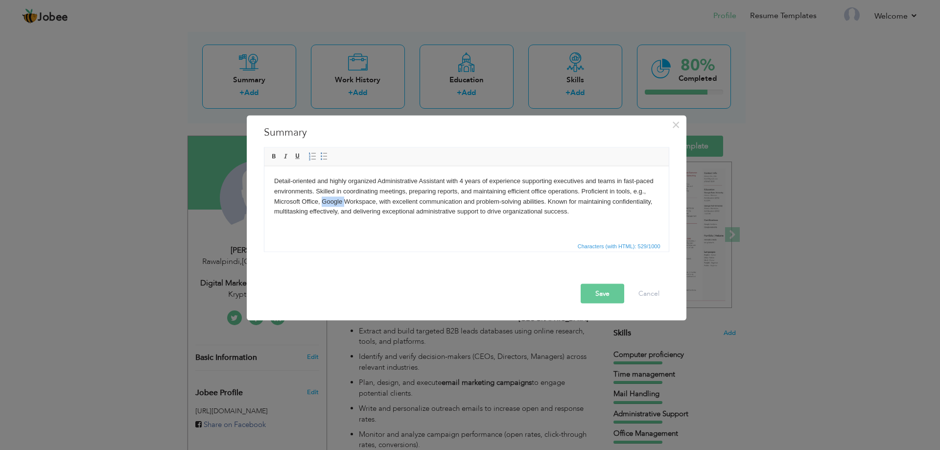
click at [324, 197] on body "Detail-oriented and highly organized Administrative Assistant with 4 years of e…" at bounding box center [466, 201] width 385 height 51
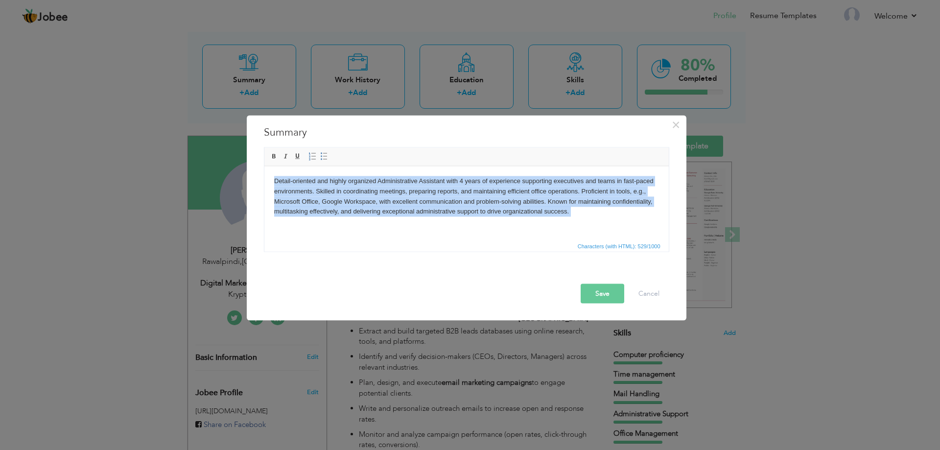
drag, startPoint x: 586, startPoint y: 217, endPoint x: 513, endPoint y: 339, distance: 142.2
click at [264, 173] on html "Detail-oriented and highly organized Administrative Assistant with 4 years of e…" at bounding box center [466, 201] width 404 height 71
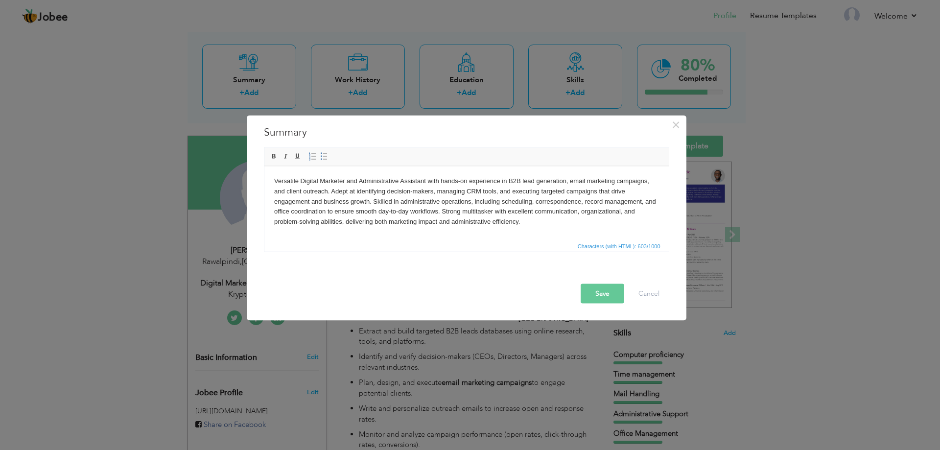
click at [600, 295] on button "Save" at bounding box center [603, 293] width 44 height 20
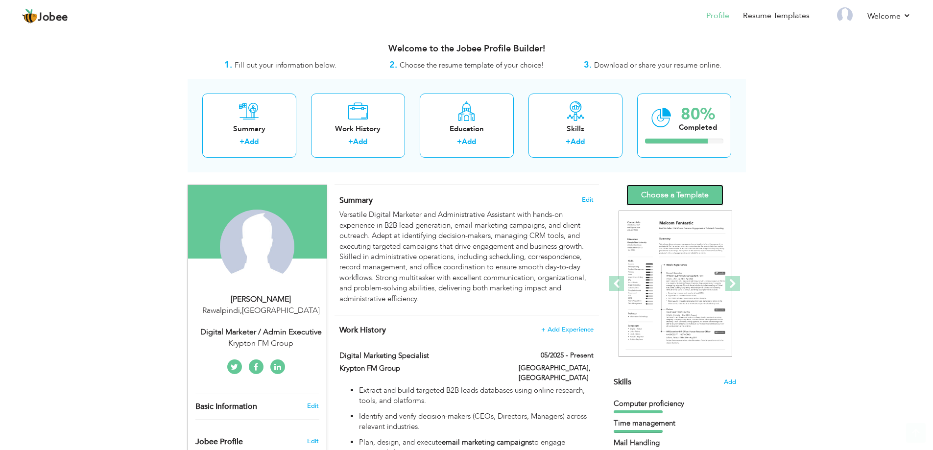
click at [666, 185] on link "Choose a Template" at bounding box center [674, 195] width 97 height 21
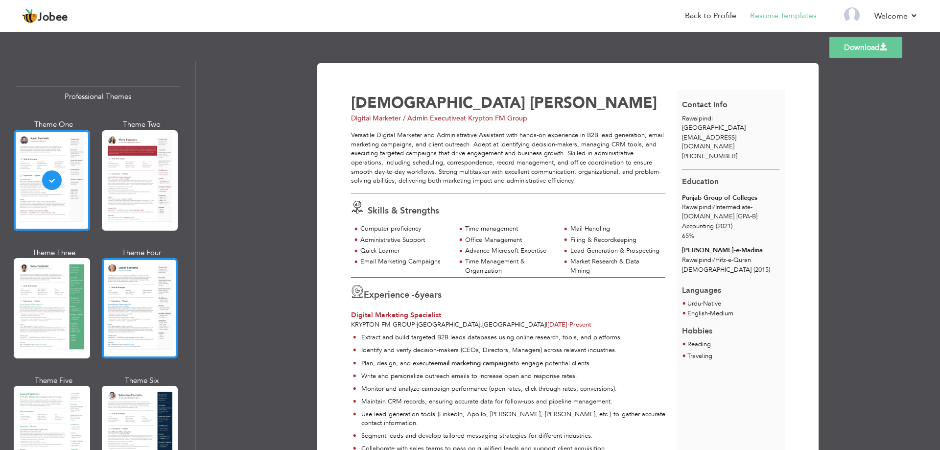
scroll to position [98, 0]
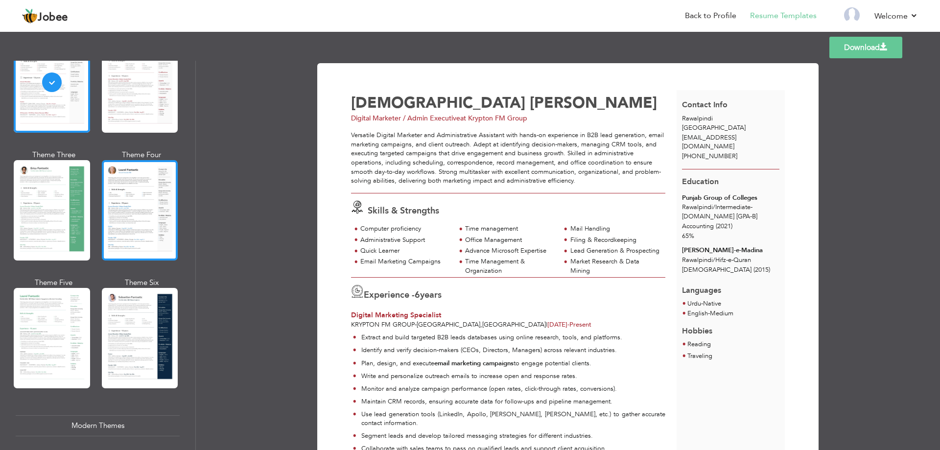
click at [142, 206] on div at bounding box center [140, 210] width 76 height 100
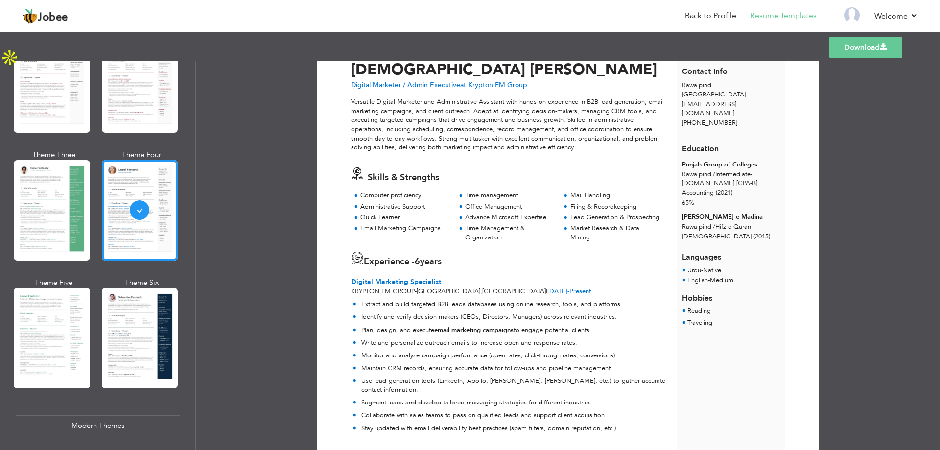
scroll to position [0, 0]
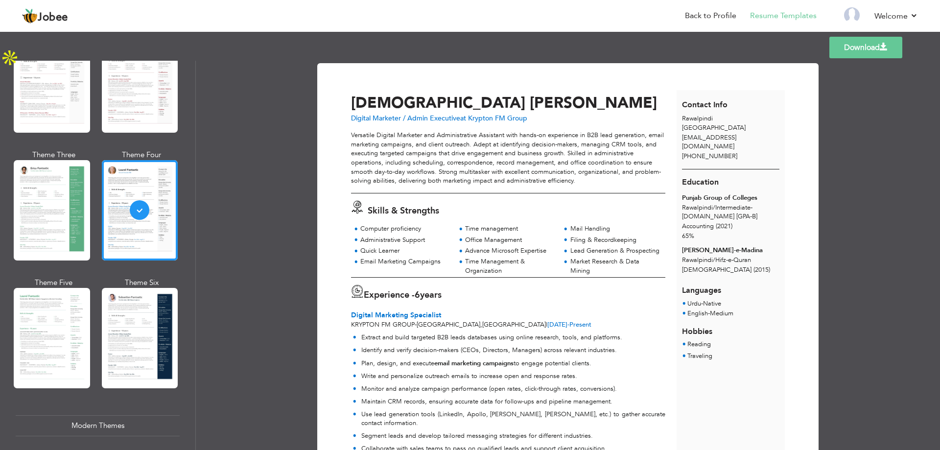
click at [866, 50] on link "Download" at bounding box center [865, 48] width 73 height 22
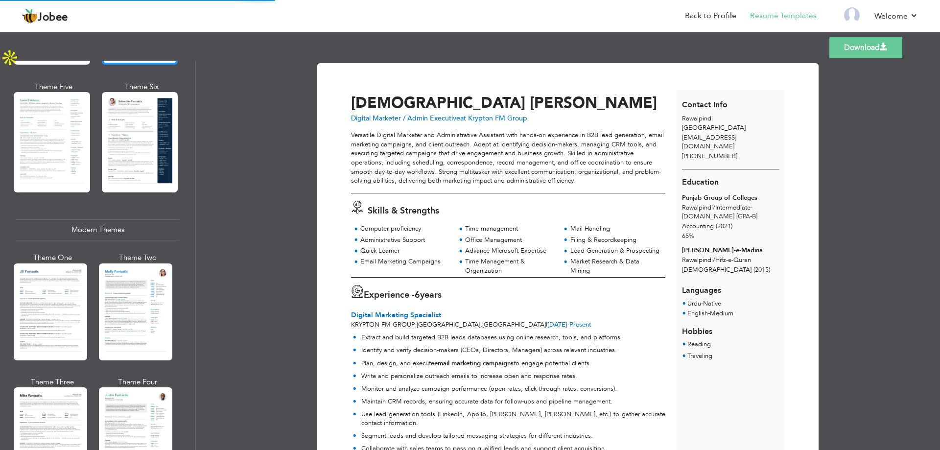
scroll to position [343, 0]
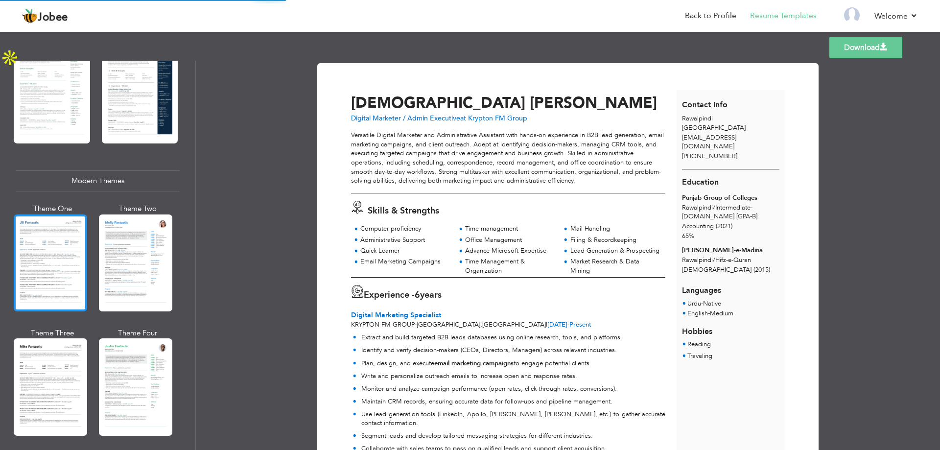
click at [58, 247] on div at bounding box center [50, 262] width 73 height 97
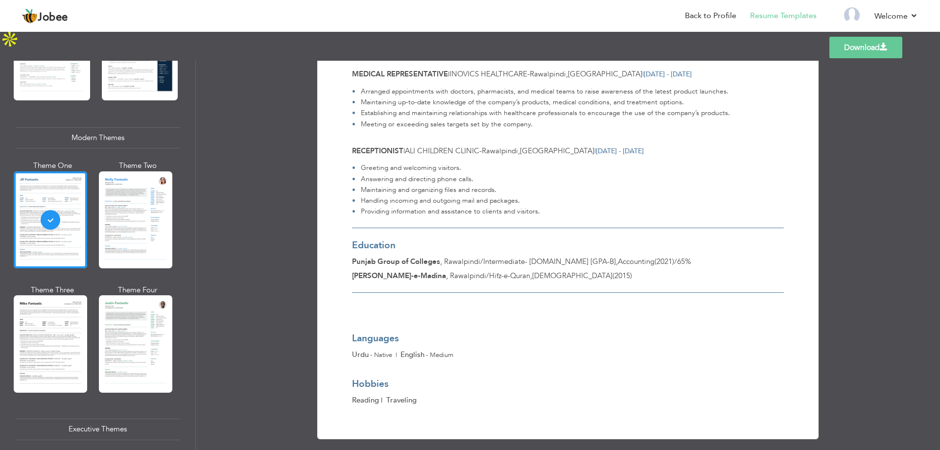
scroll to position [441, 0]
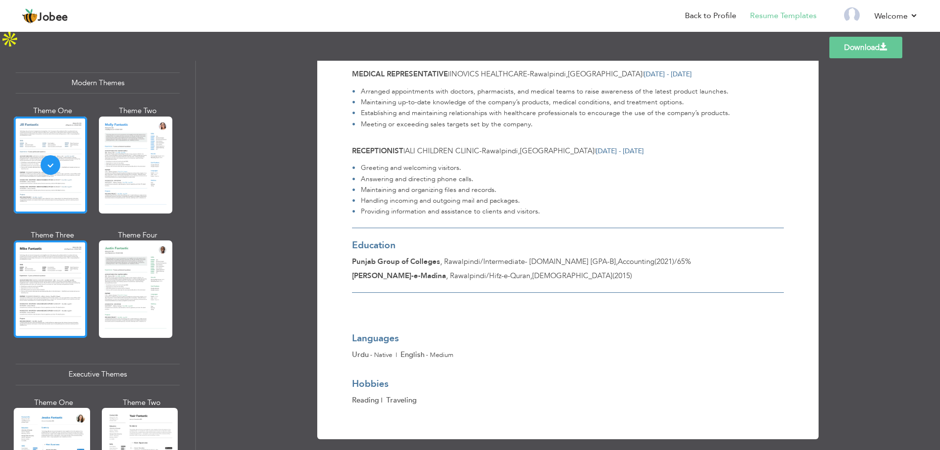
click at [48, 298] on div at bounding box center [50, 288] width 73 height 97
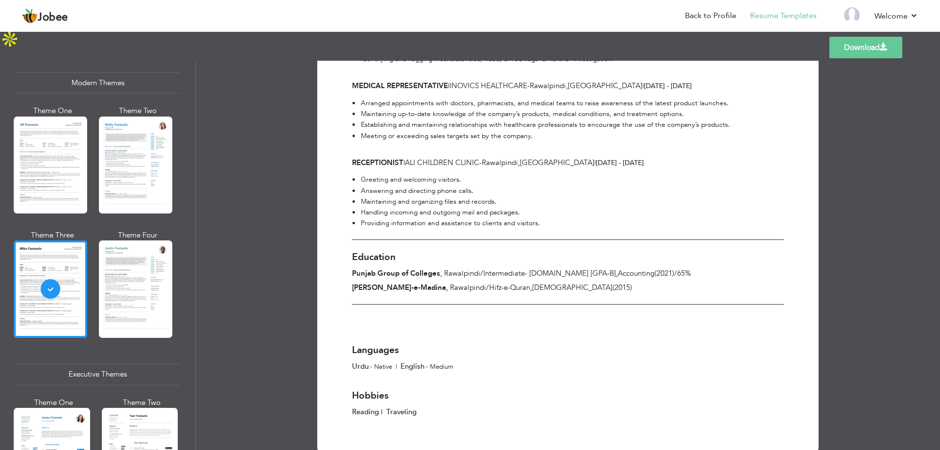
scroll to position [675, 0]
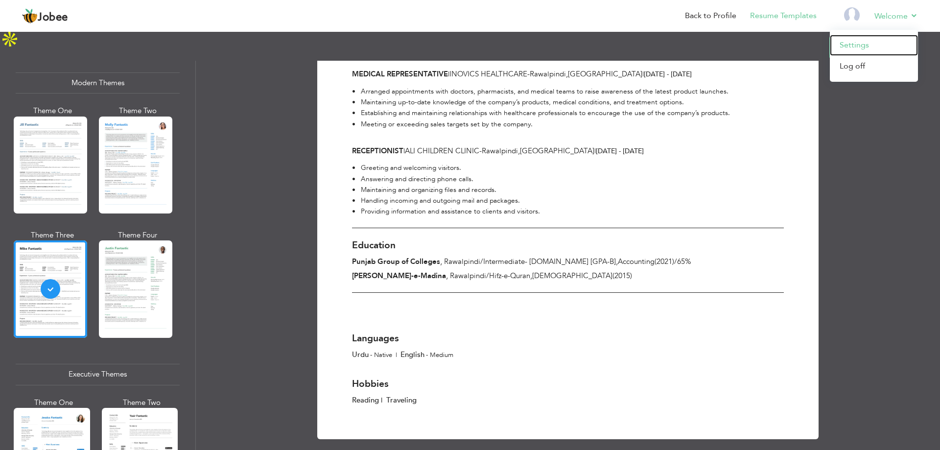
click at [858, 45] on link "Settings" at bounding box center [874, 45] width 88 height 21
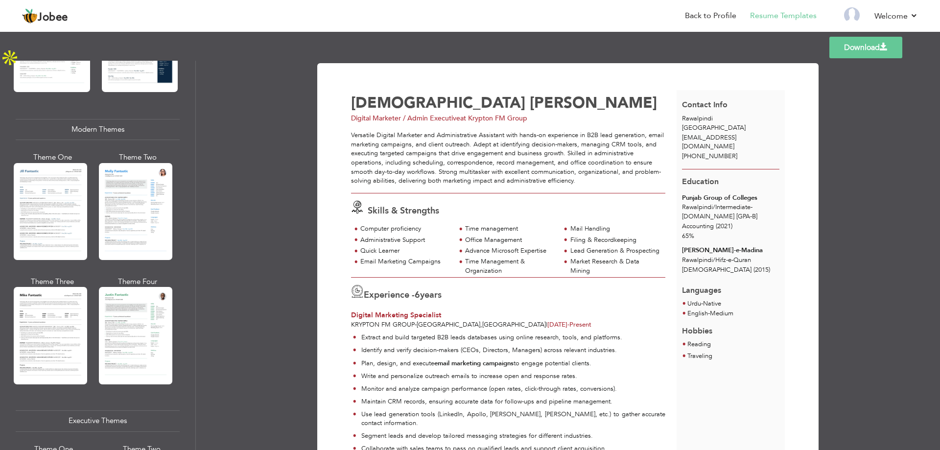
scroll to position [441, 0]
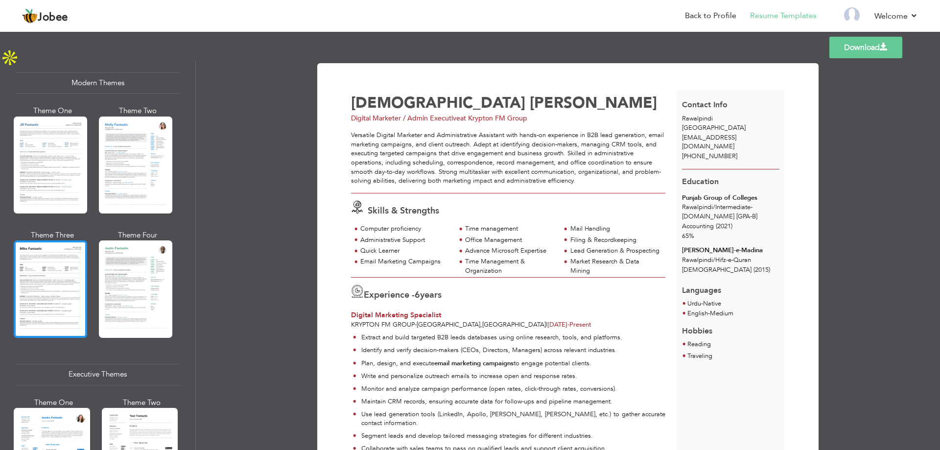
click at [61, 271] on div at bounding box center [50, 288] width 73 height 97
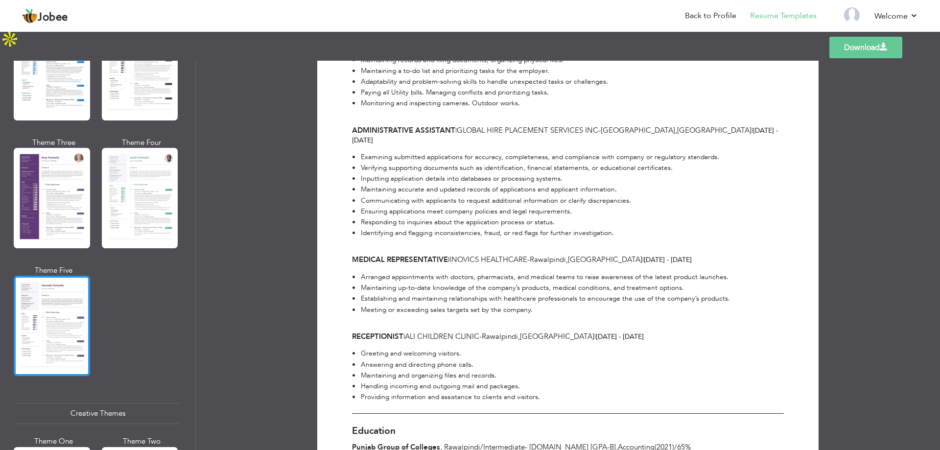
scroll to position [832, 0]
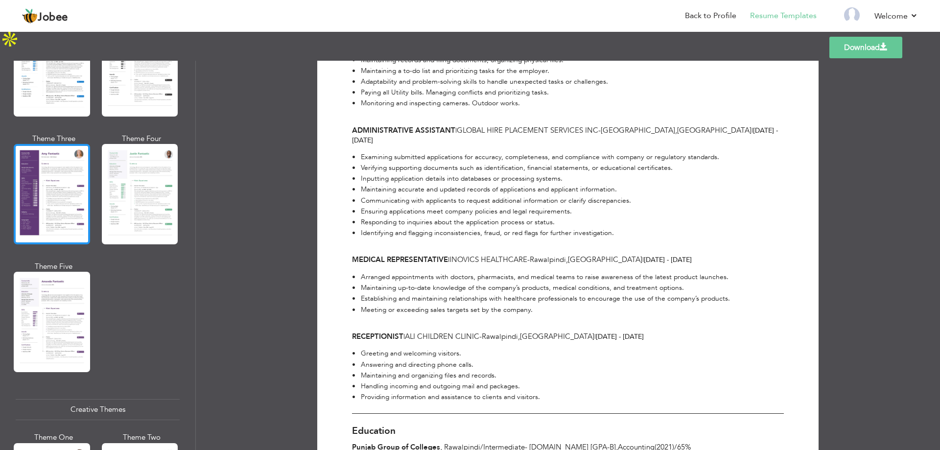
click at [49, 176] on div at bounding box center [52, 194] width 76 height 100
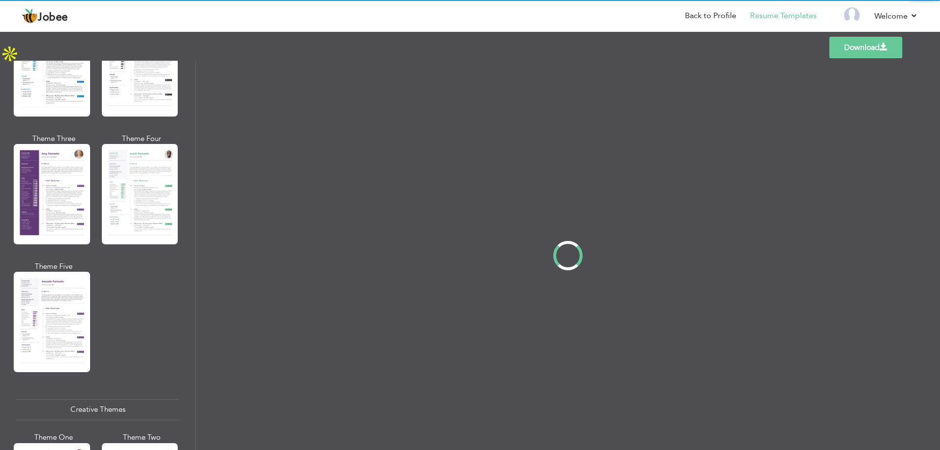
click at [56, 308] on div "Professional Themes Theme One Theme Two Theme Three Theme Four" at bounding box center [470, 255] width 940 height 389
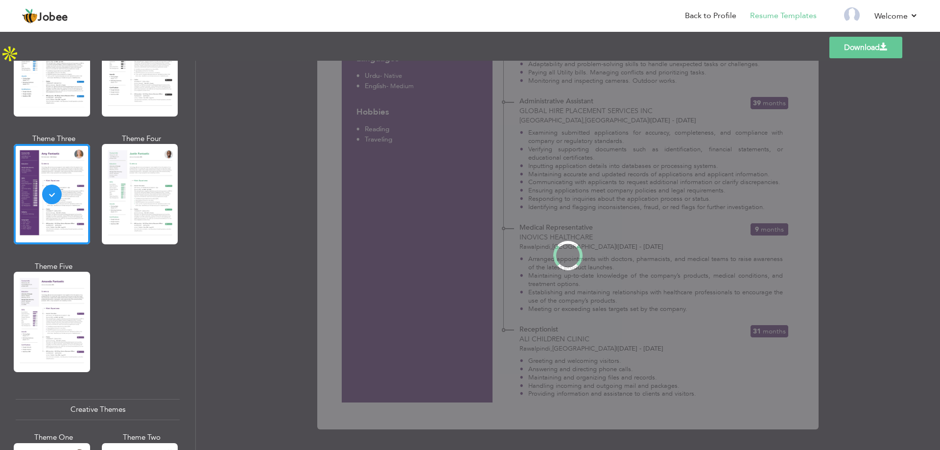
scroll to position [0, 0]
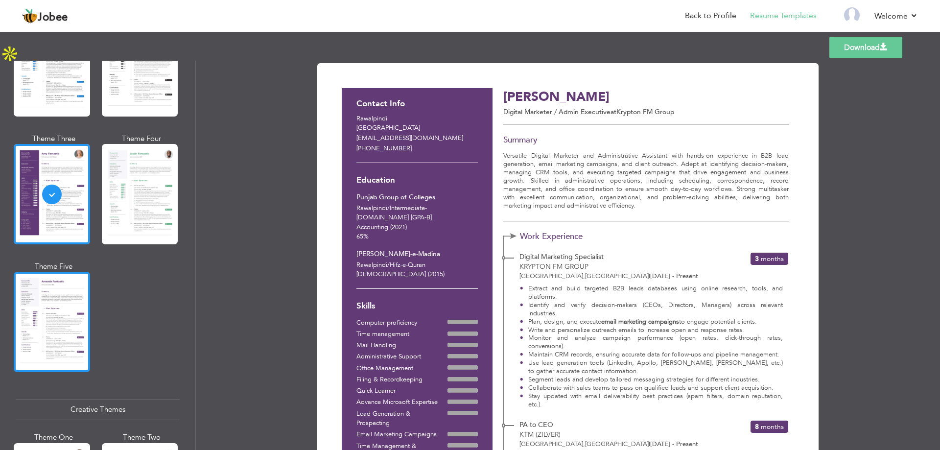
click at [56, 282] on div at bounding box center [52, 322] width 76 height 100
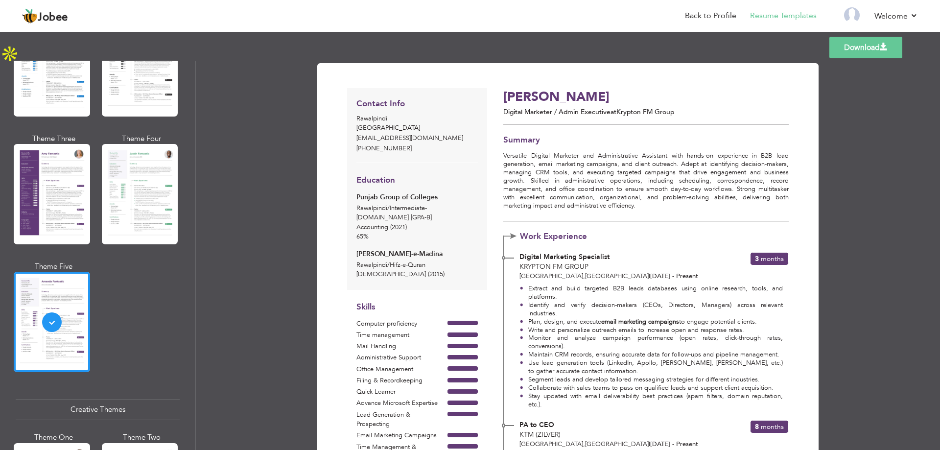
click at [876, 54] on link "Download" at bounding box center [865, 48] width 73 height 22
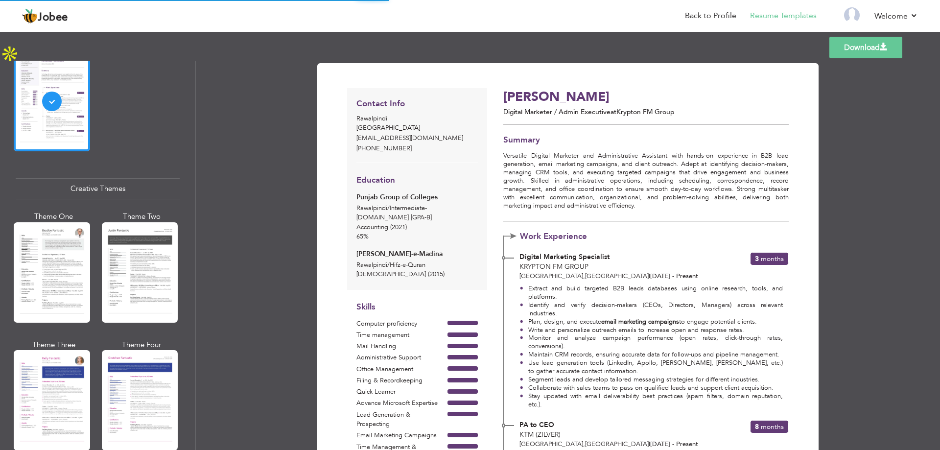
scroll to position [1077, 0]
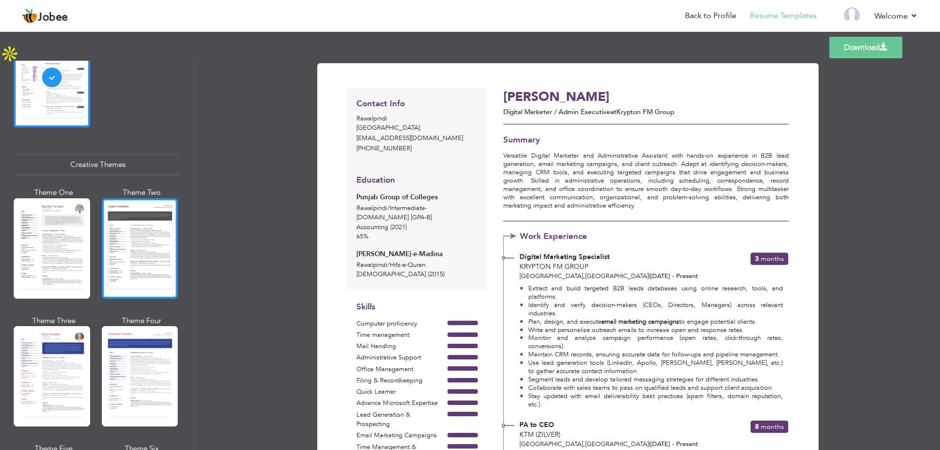
click at [125, 250] on div at bounding box center [140, 248] width 76 height 100
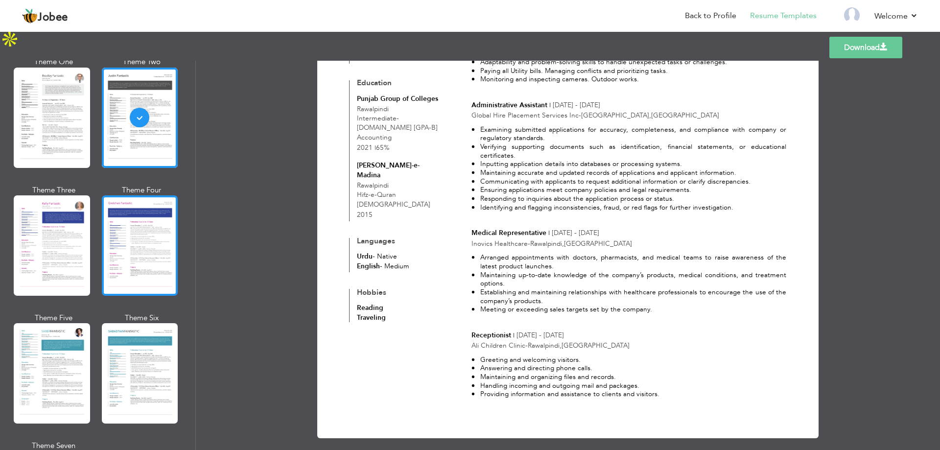
scroll to position [1224, 0]
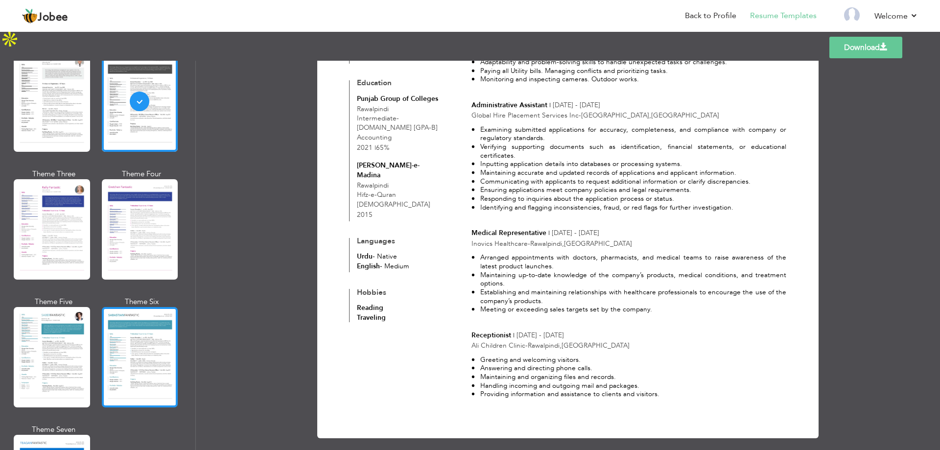
click at [126, 325] on div at bounding box center [140, 357] width 76 height 100
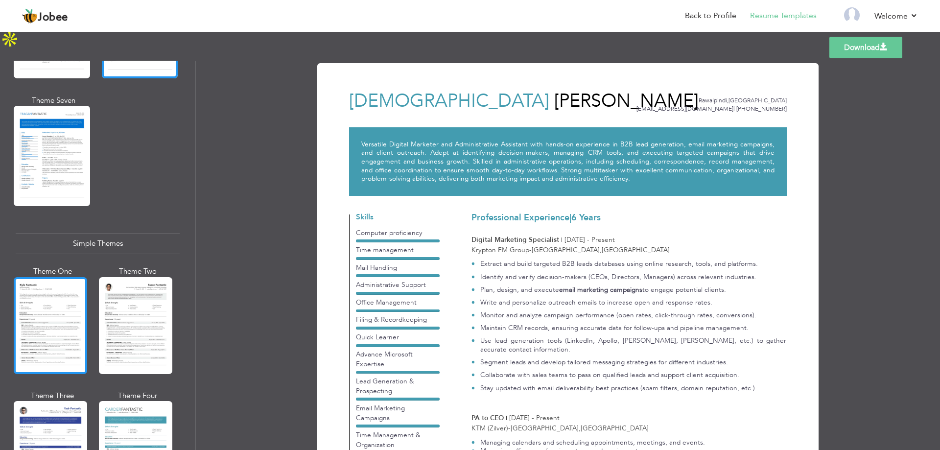
scroll to position [1567, 0]
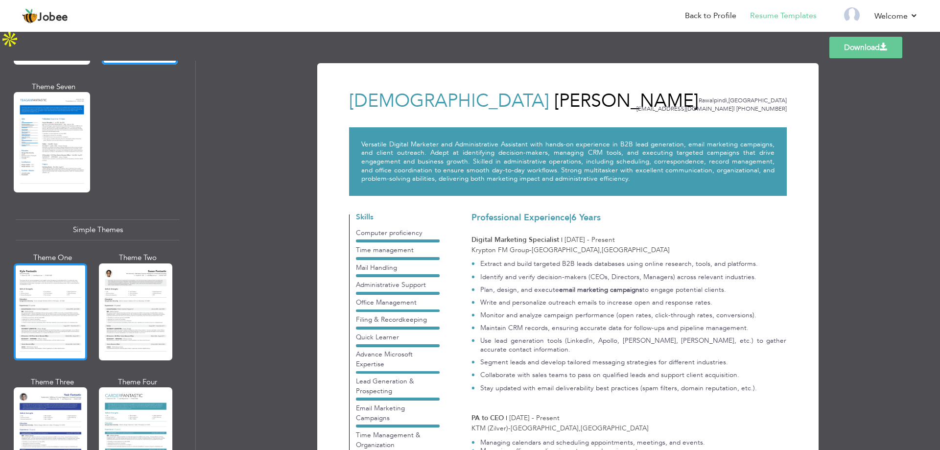
click at [65, 291] on div at bounding box center [50, 311] width 73 height 97
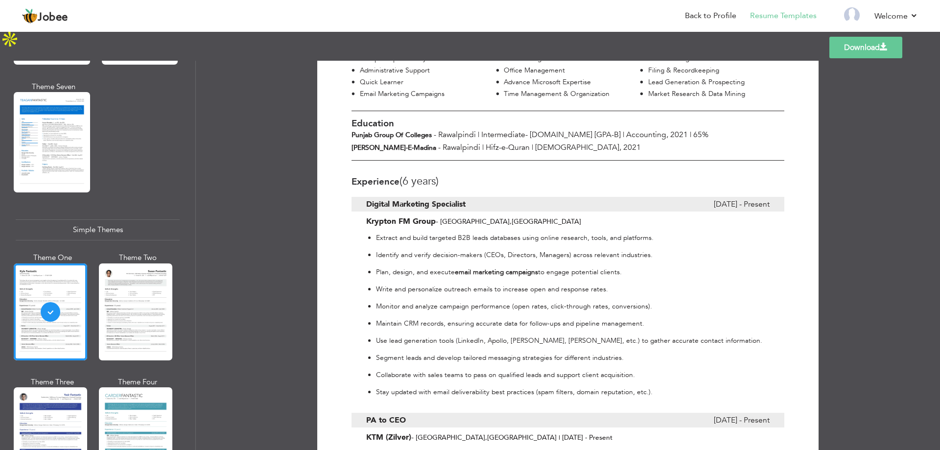
scroll to position [0, 0]
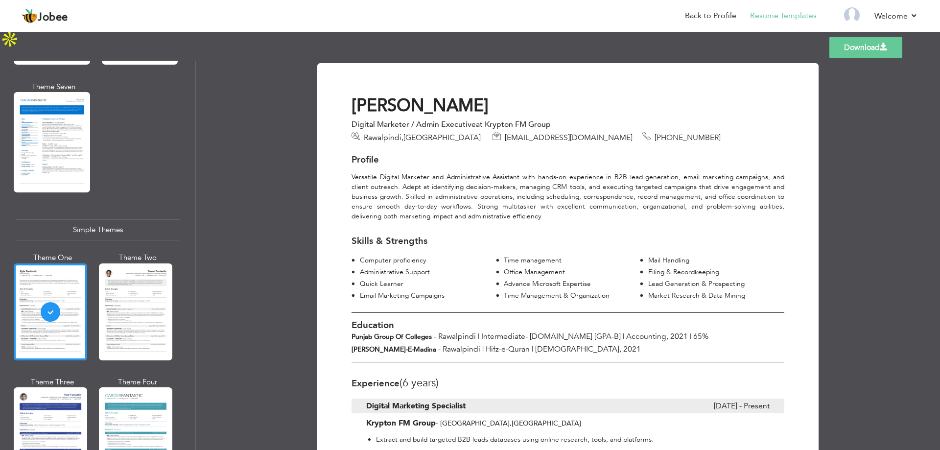
click at [872, 50] on link "Download" at bounding box center [865, 48] width 73 height 22
click at [134, 293] on div at bounding box center [135, 311] width 73 height 97
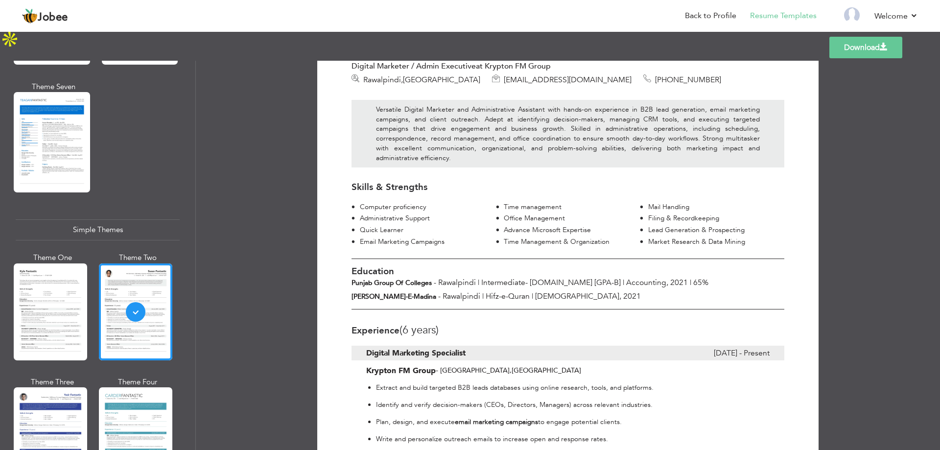
scroll to position [196, 0]
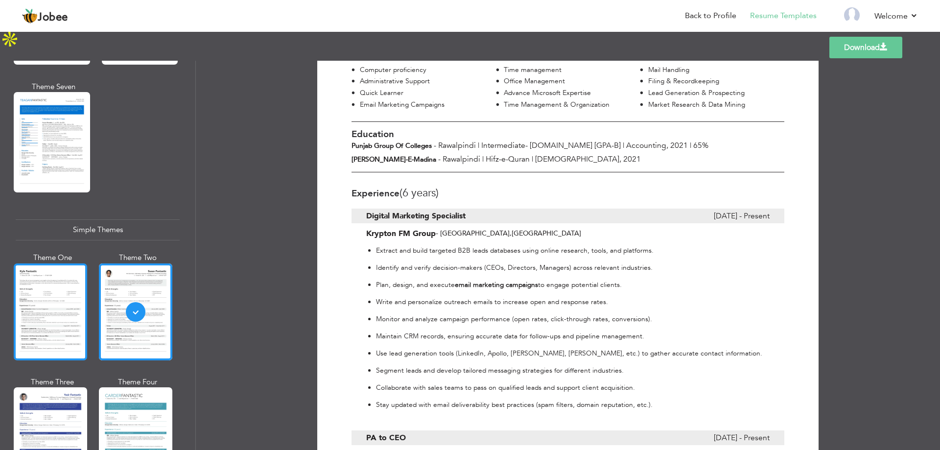
click at [67, 285] on div at bounding box center [50, 311] width 73 height 97
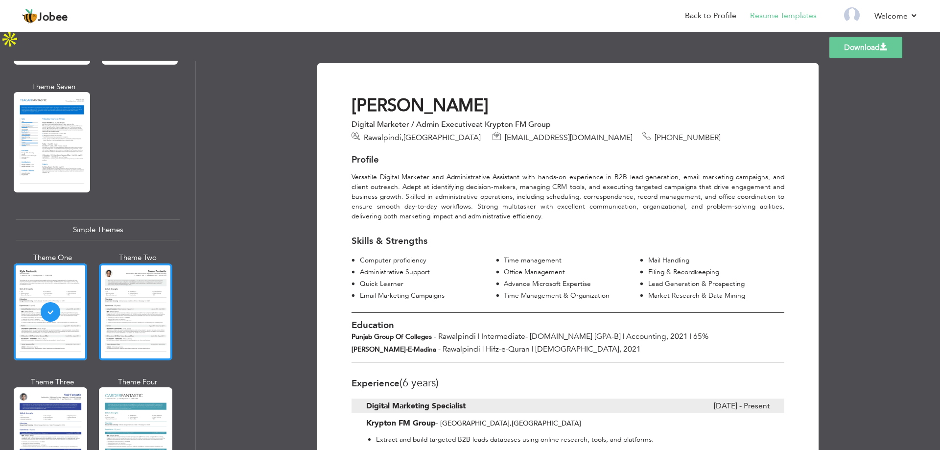
click at [128, 274] on div at bounding box center [135, 311] width 73 height 97
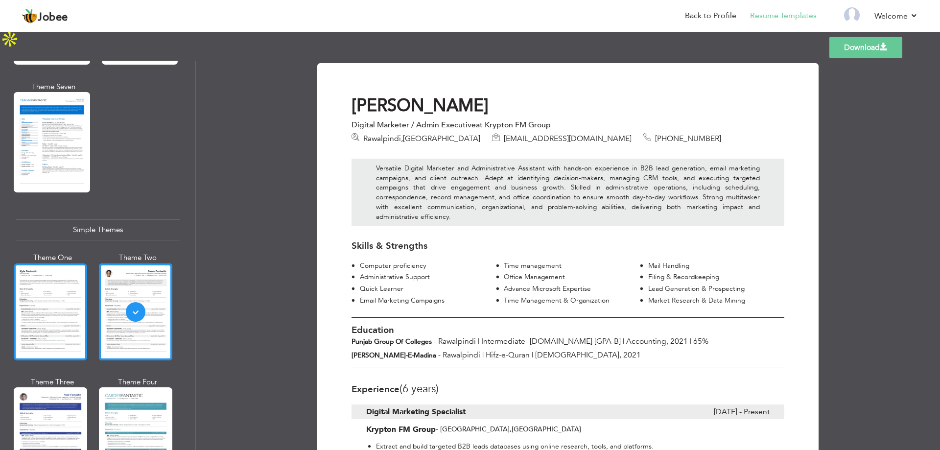
click at [47, 273] on div at bounding box center [50, 311] width 73 height 97
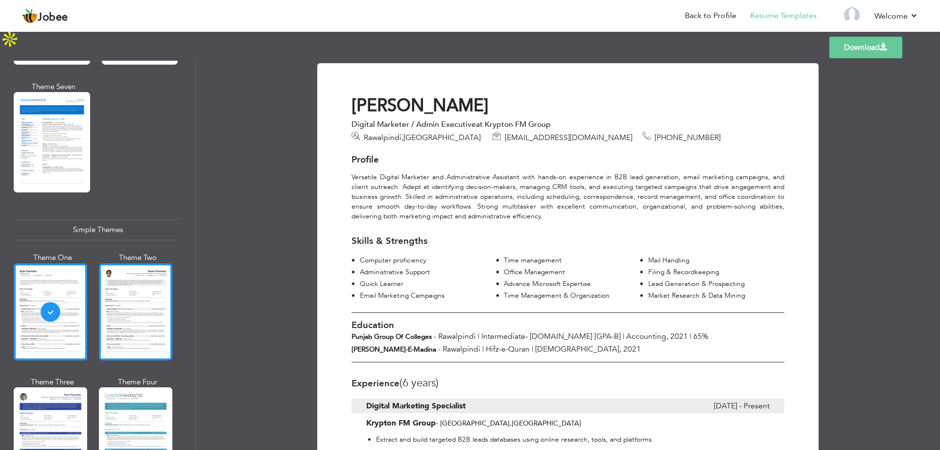
click at [128, 268] on div at bounding box center [135, 311] width 73 height 97
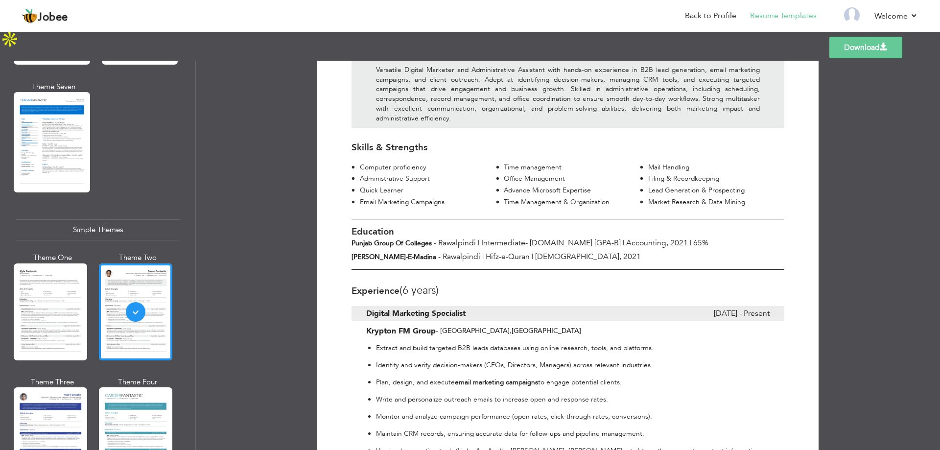
scroll to position [89, 0]
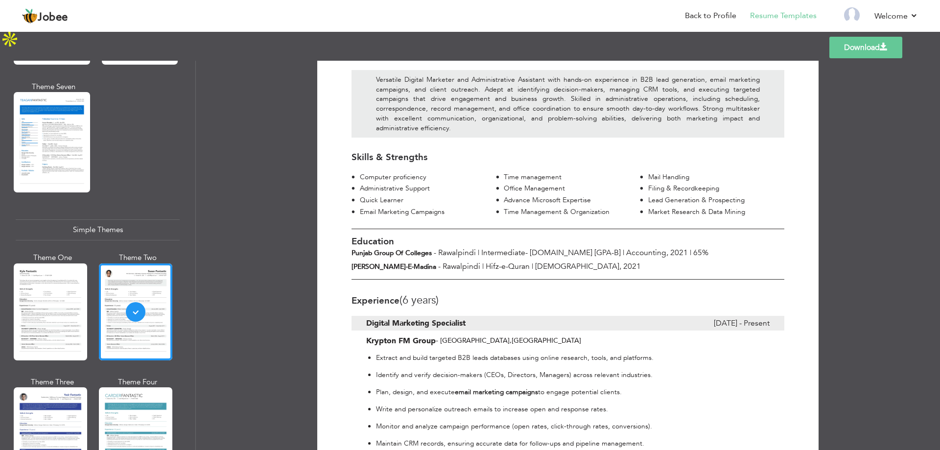
click at [849, 49] on link "Download" at bounding box center [865, 48] width 73 height 22
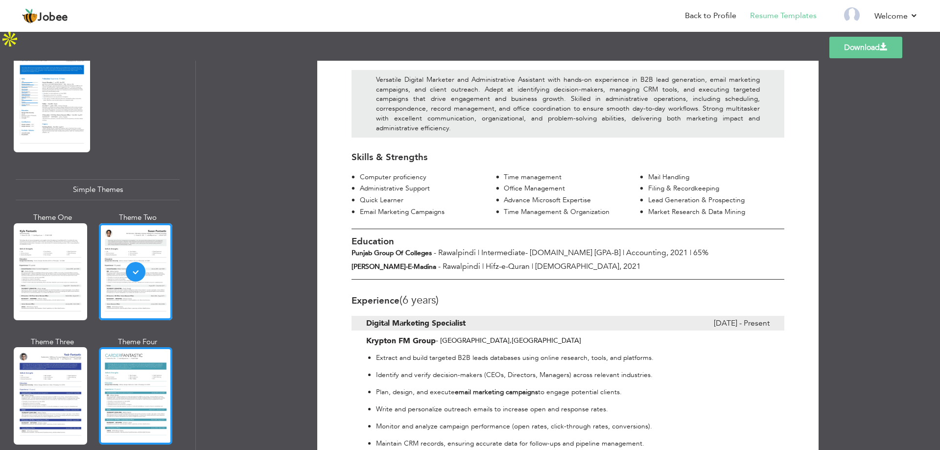
click at [127, 358] on div at bounding box center [135, 395] width 73 height 97
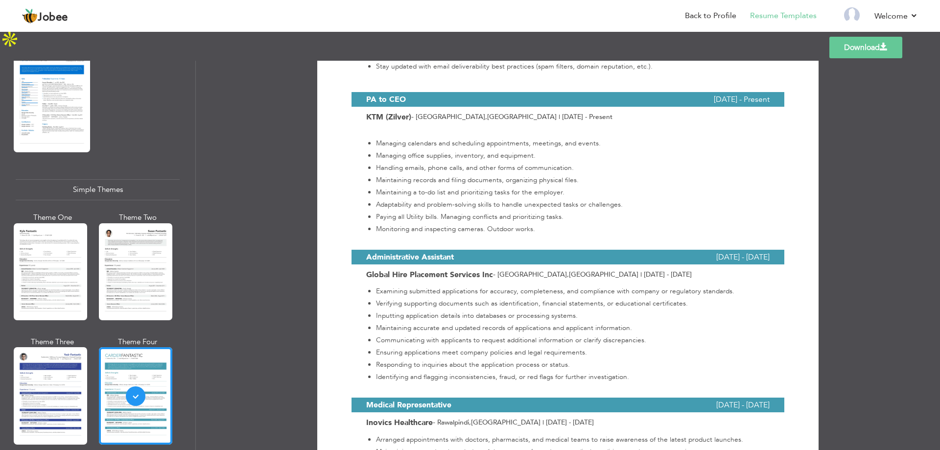
scroll to position [490, 0]
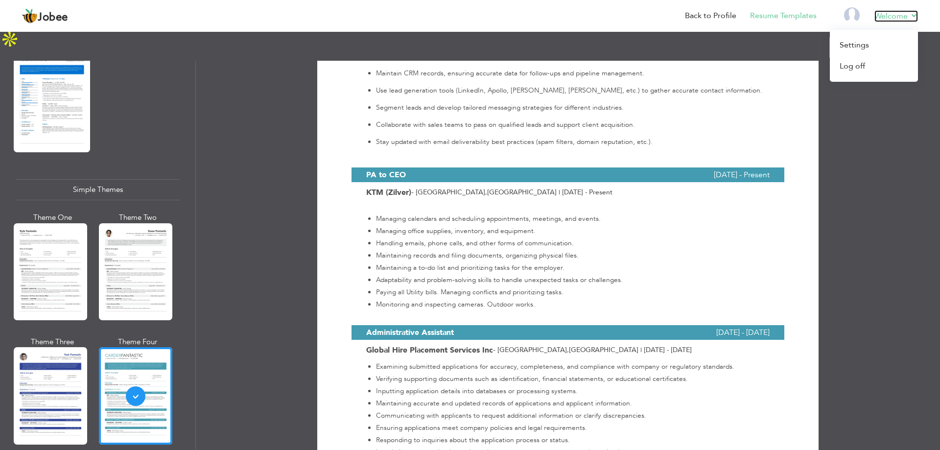
click at [915, 20] on link "Welcome" at bounding box center [896, 16] width 44 height 12
click at [862, 63] on link "Log off" at bounding box center [874, 66] width 88 height 21
